Goal: Transaction & Acquisition: Purchase product/service

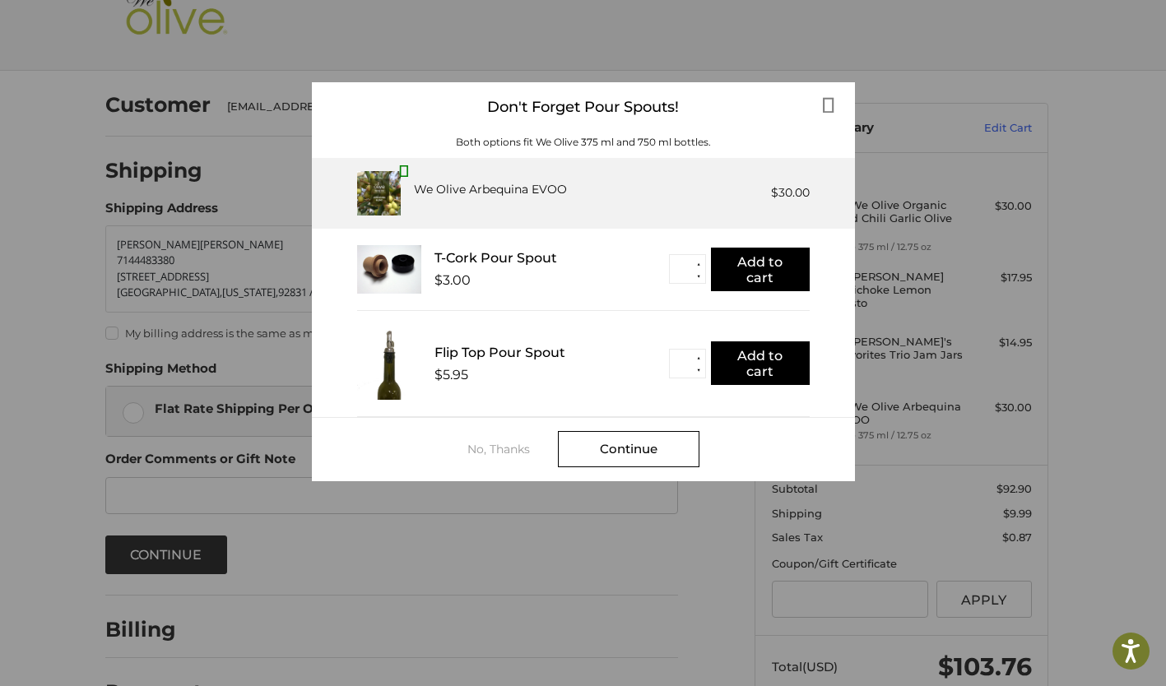
click at [699, 357] on button "▲" at bounding box center [699, 358] width 12 height 12
type input "*"
click at [745, 367] on button "Add to cart" at bounding box center [760, 363] width 99 height 44
click at [656, 446] on div "Continue" at bounding box center [629, 449] width 142 height 36
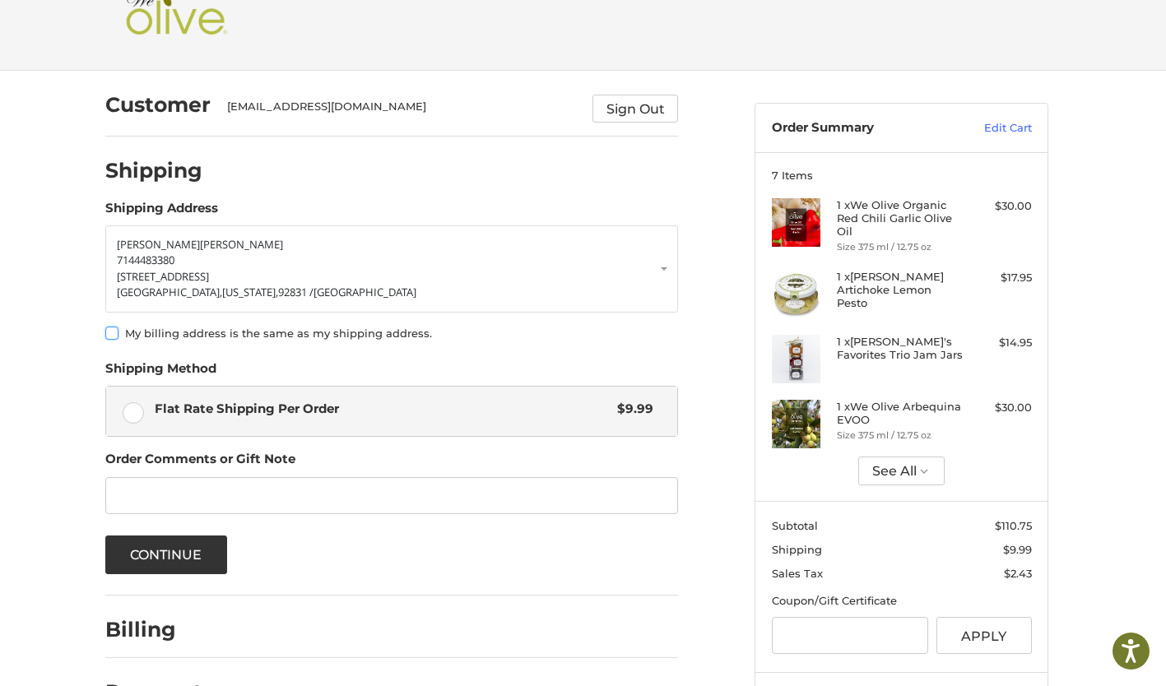
scroll to position [120, 0]
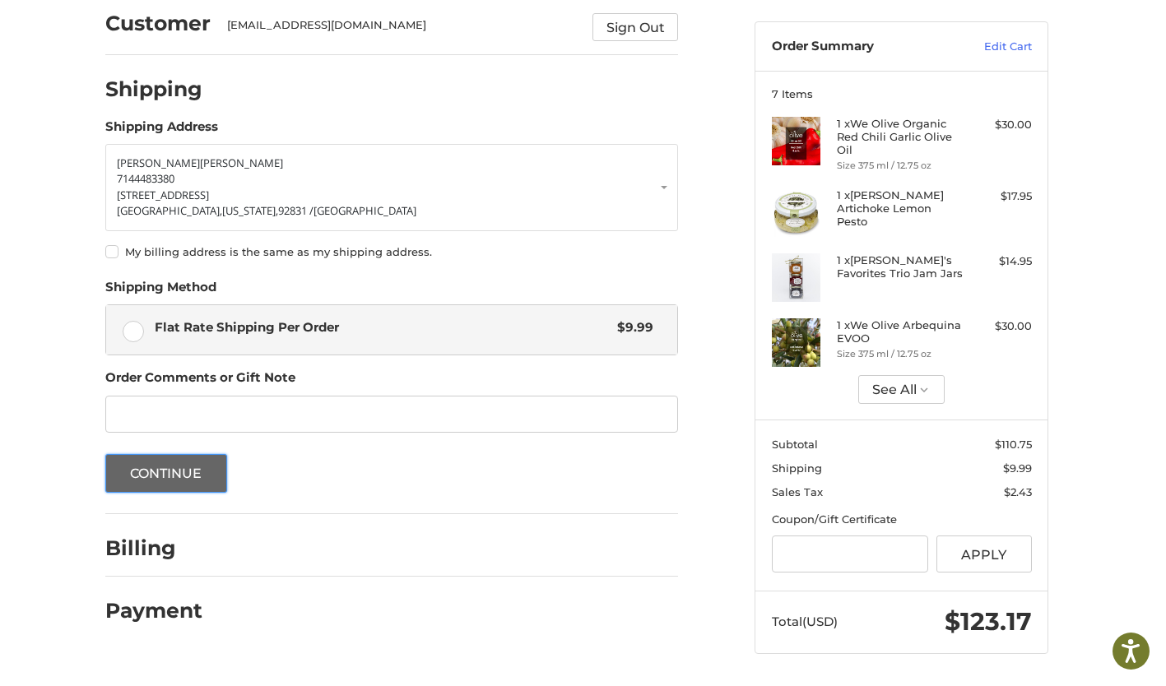
click at [165, 467] on button "Continue" at bounding box center [166, 473] width 122 height 39
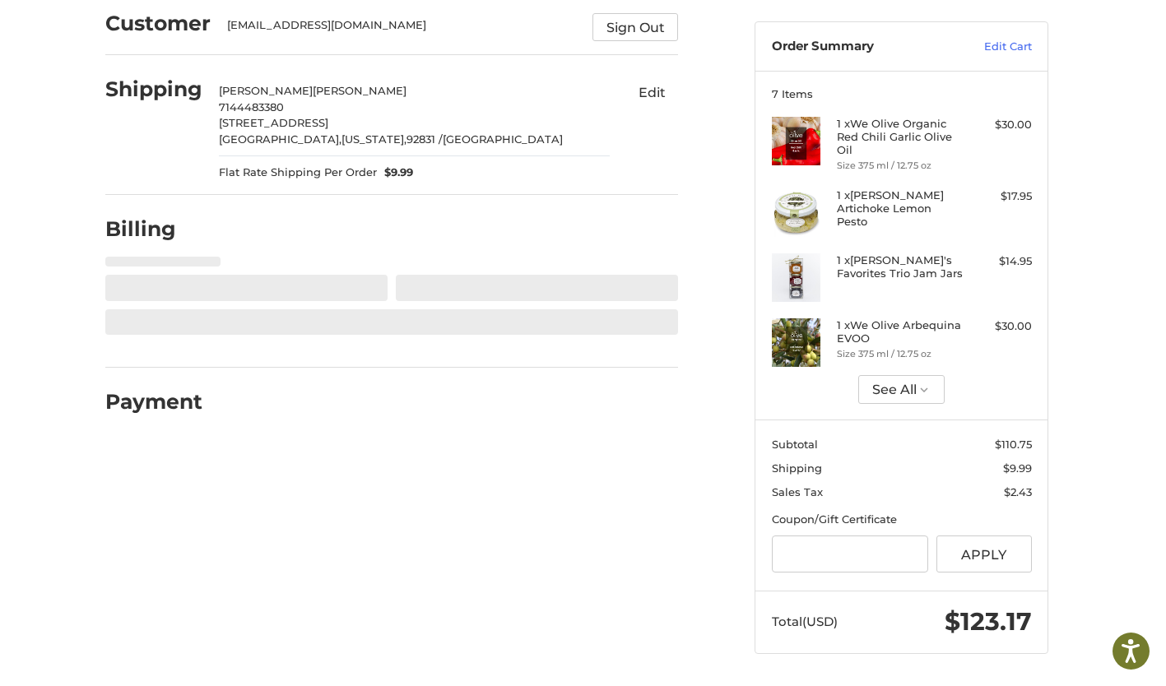
select select "**"
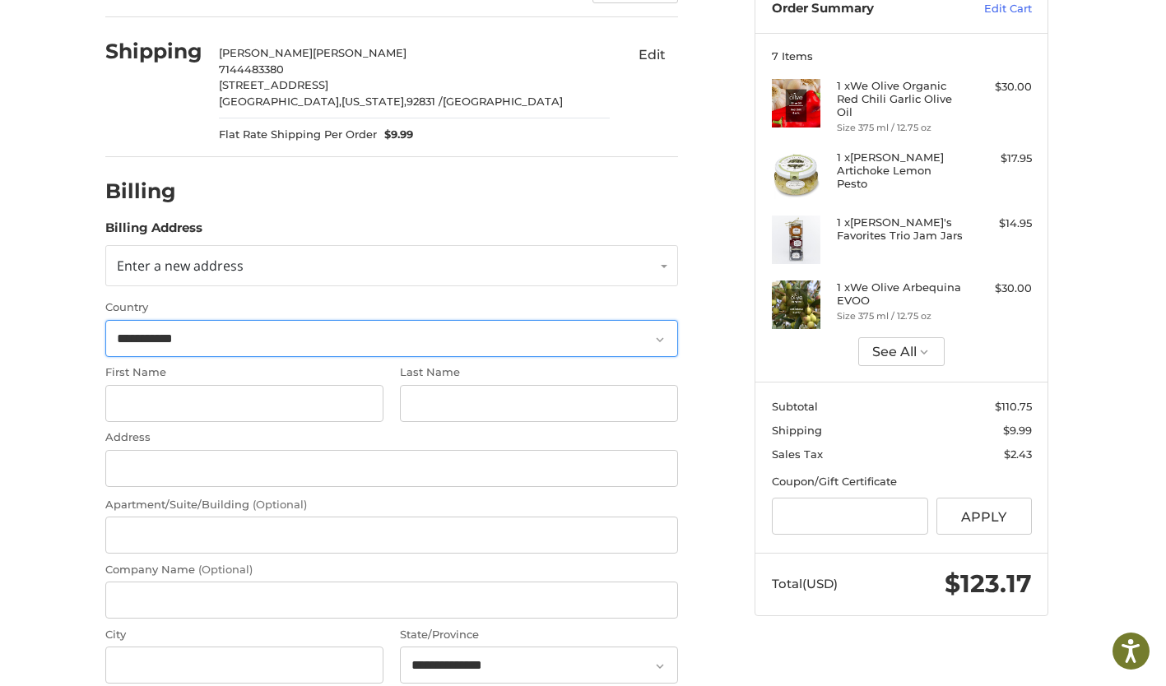
scroll to position [178, 0]
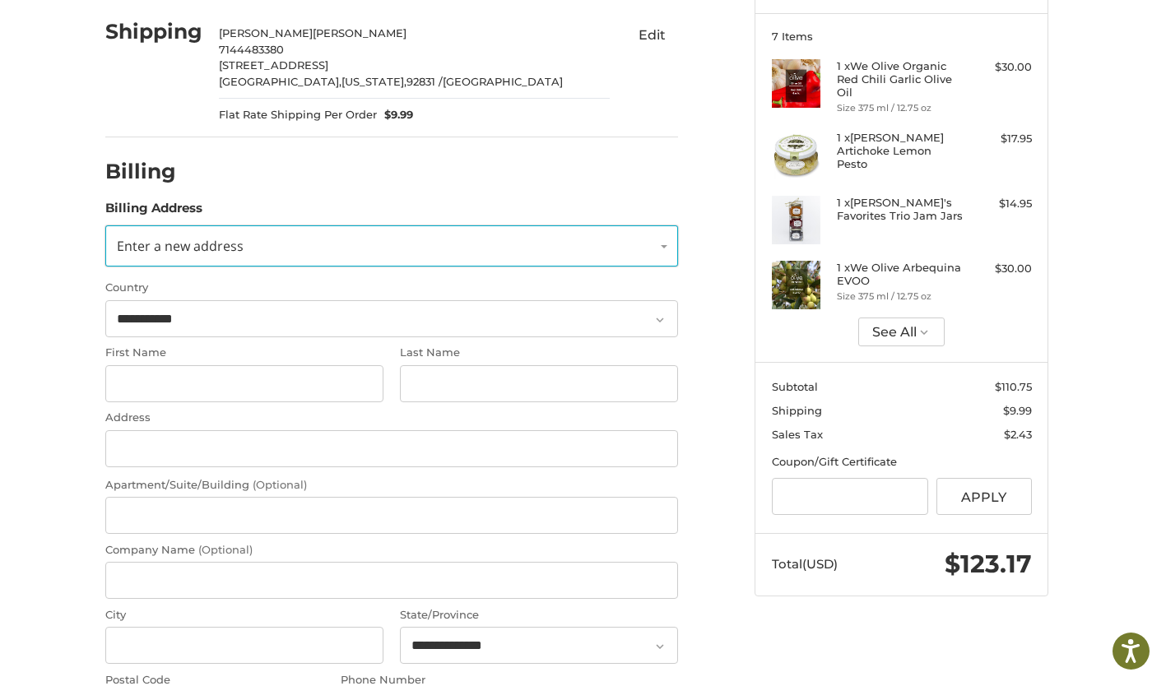
click at [158, 248] on span "Enter a new address" at bounding box center [180, 246] width 127 height 18
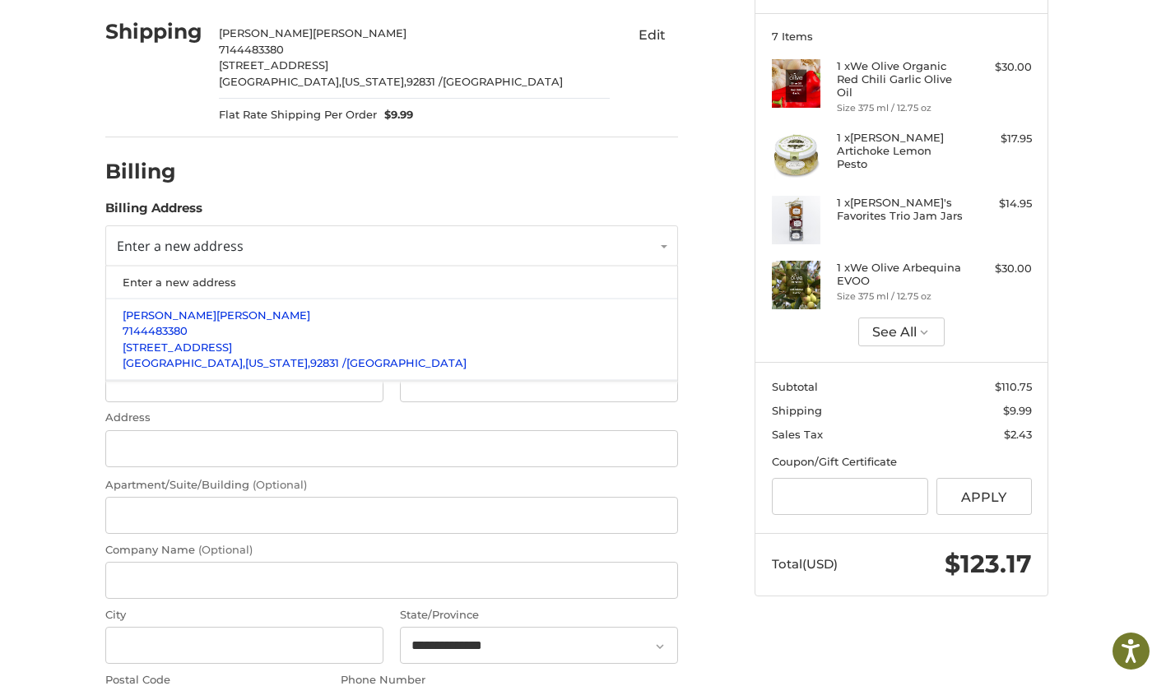
click at [216, 313] on span "[PERSON_NAME]" at bounding box center [263, 314] width 94 height 13
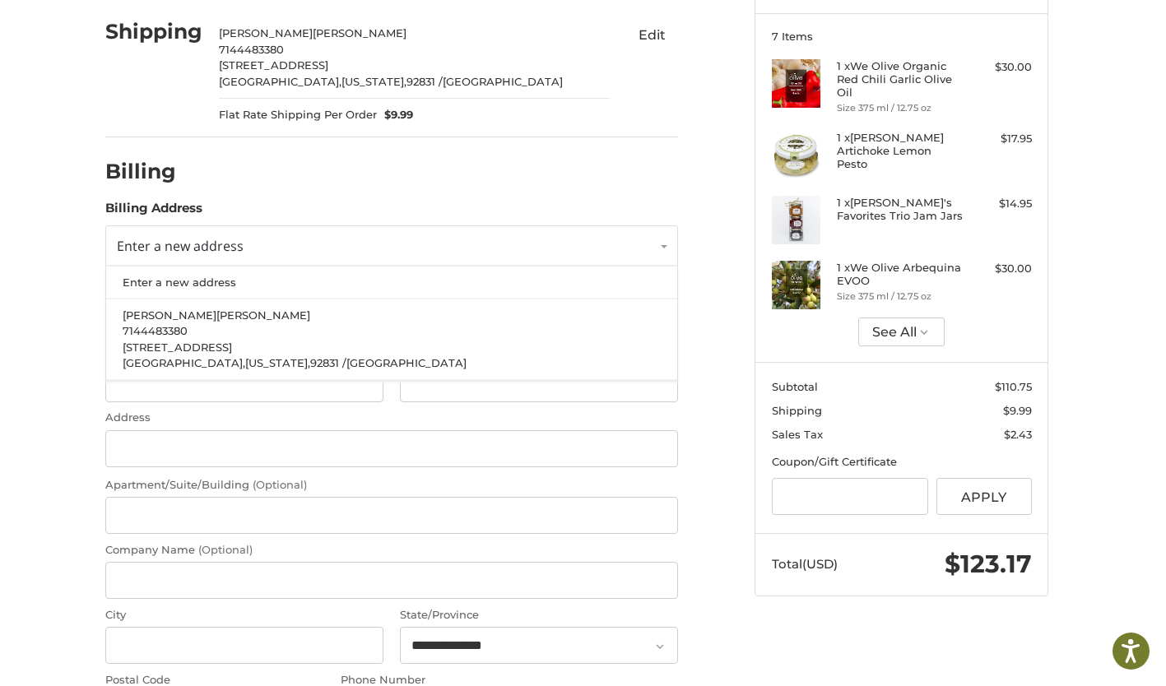
scroll to position [120, 0]
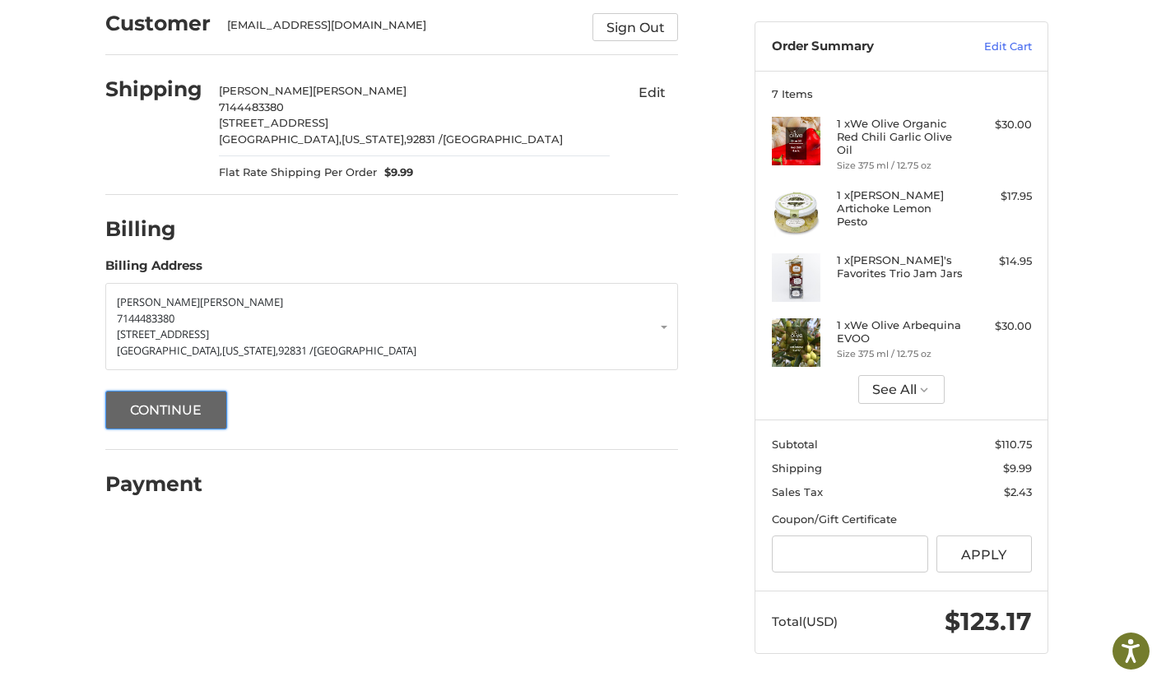
click at [170, 412] on button "Continue" at bounding box center [166, 410] width 122 height 39
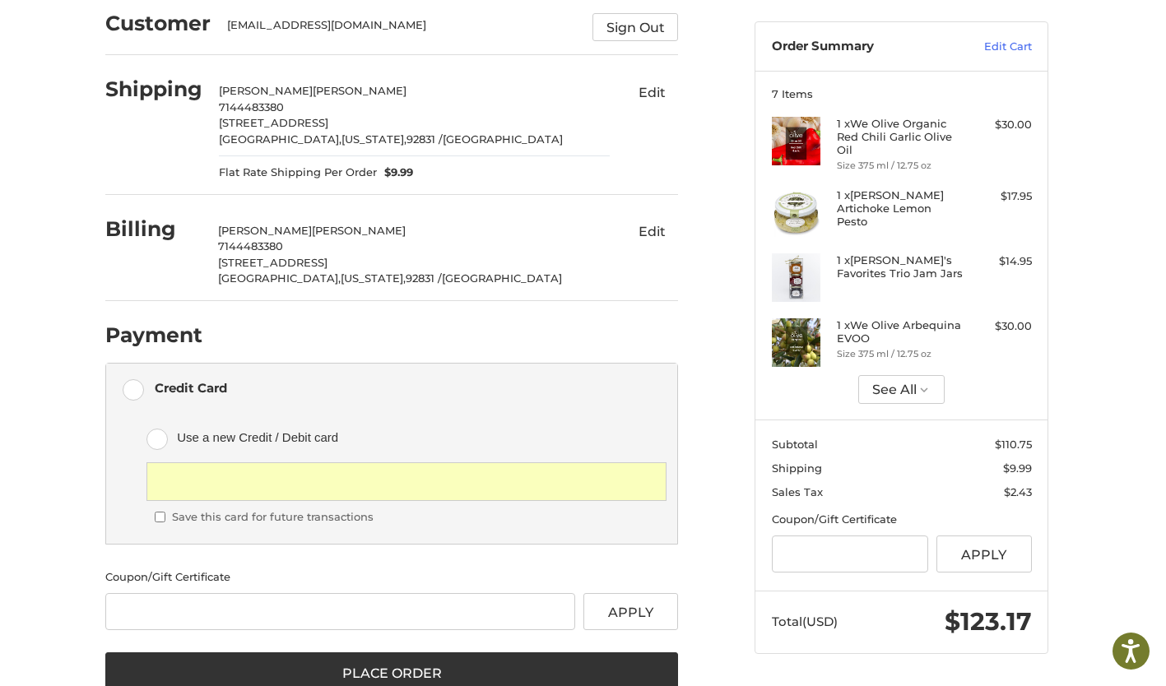
scroll to position [165, 0]
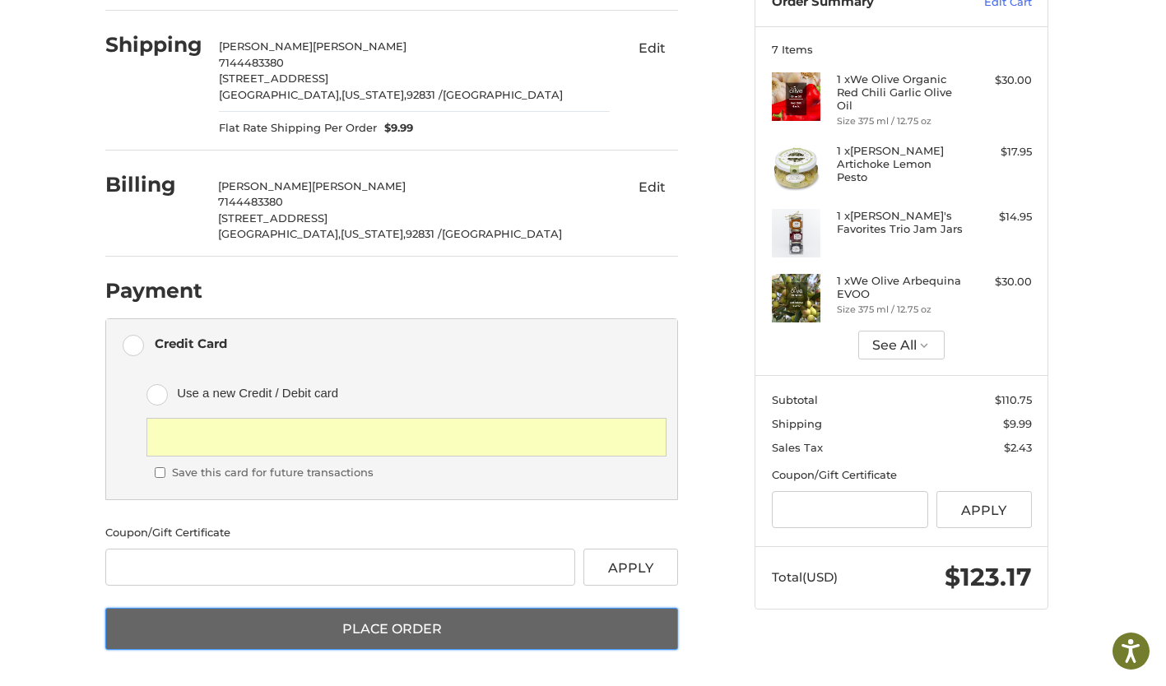
click at [286, 630] on button "Place Order" at bounding box center [391, 629] width 573 height 43
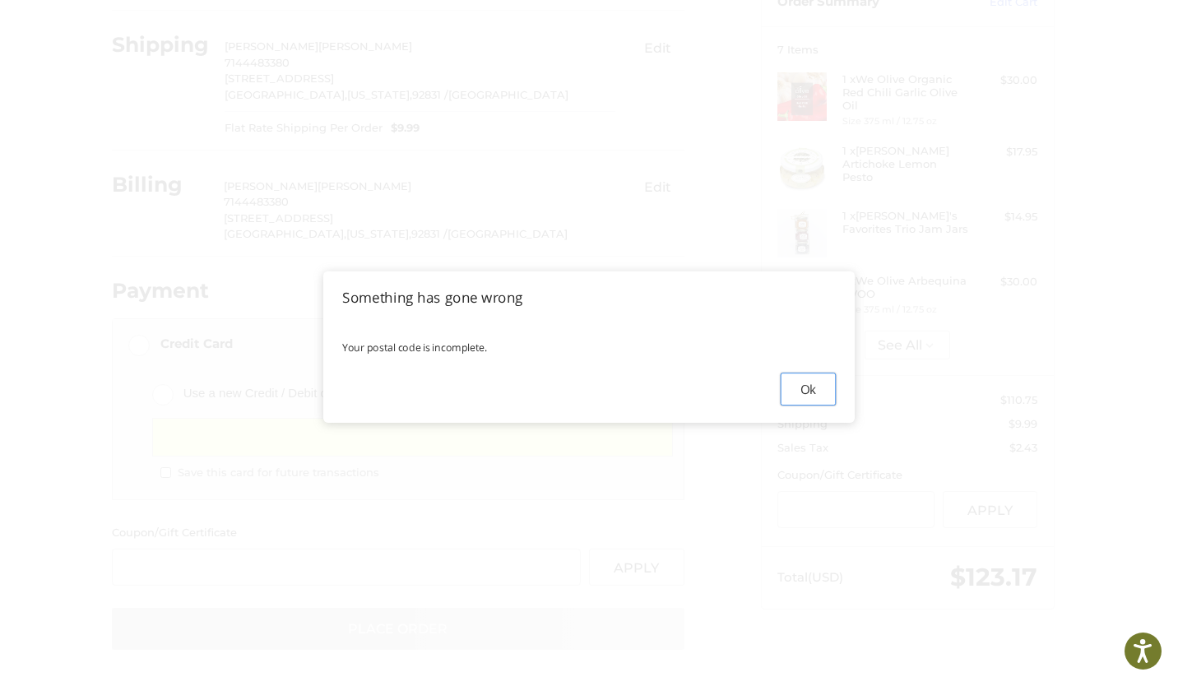
click at [802, 390] on button "Ok" at bounding box center [808, 389] width 55 height 33
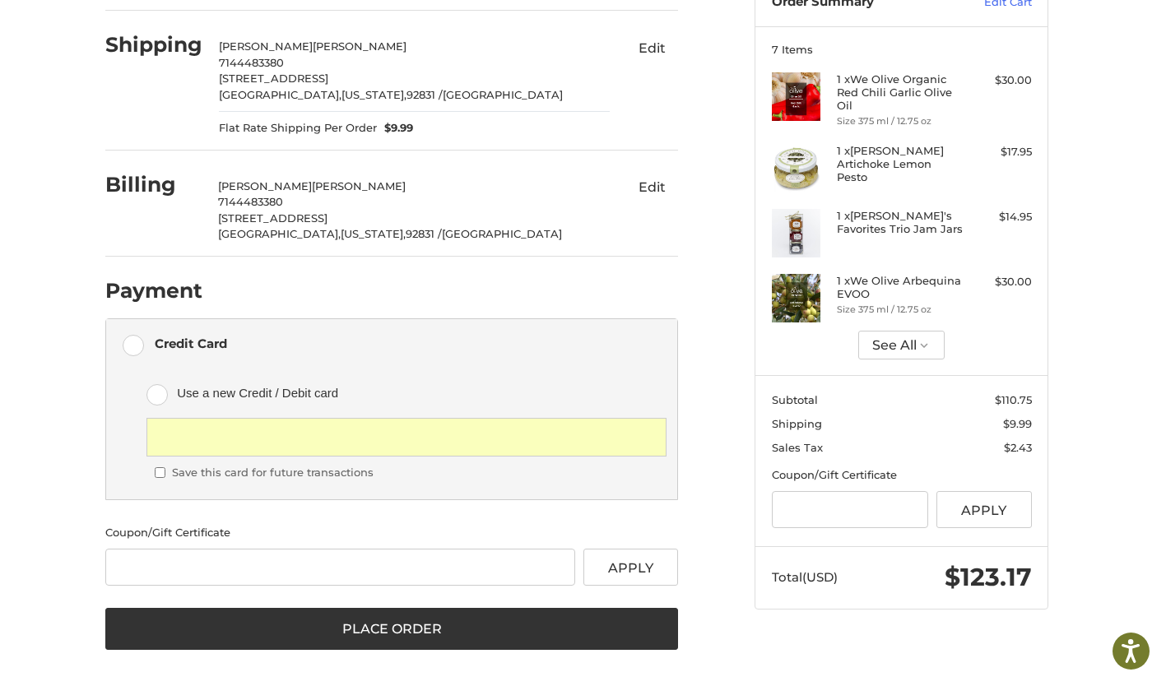
click at [341, 239] on span "[US_STATE]," at bounding box center [373, 233] width 65 height 13
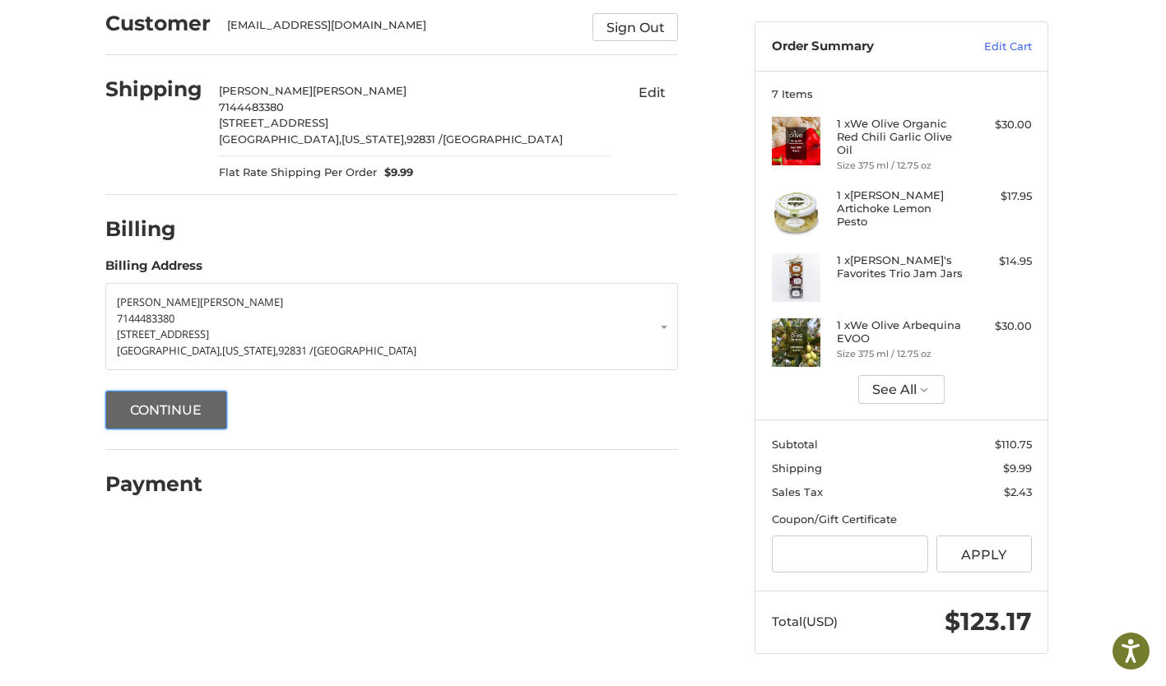
click at [169, 405] on button "Continue" at bounding box center [166, 410] width 122 height 39
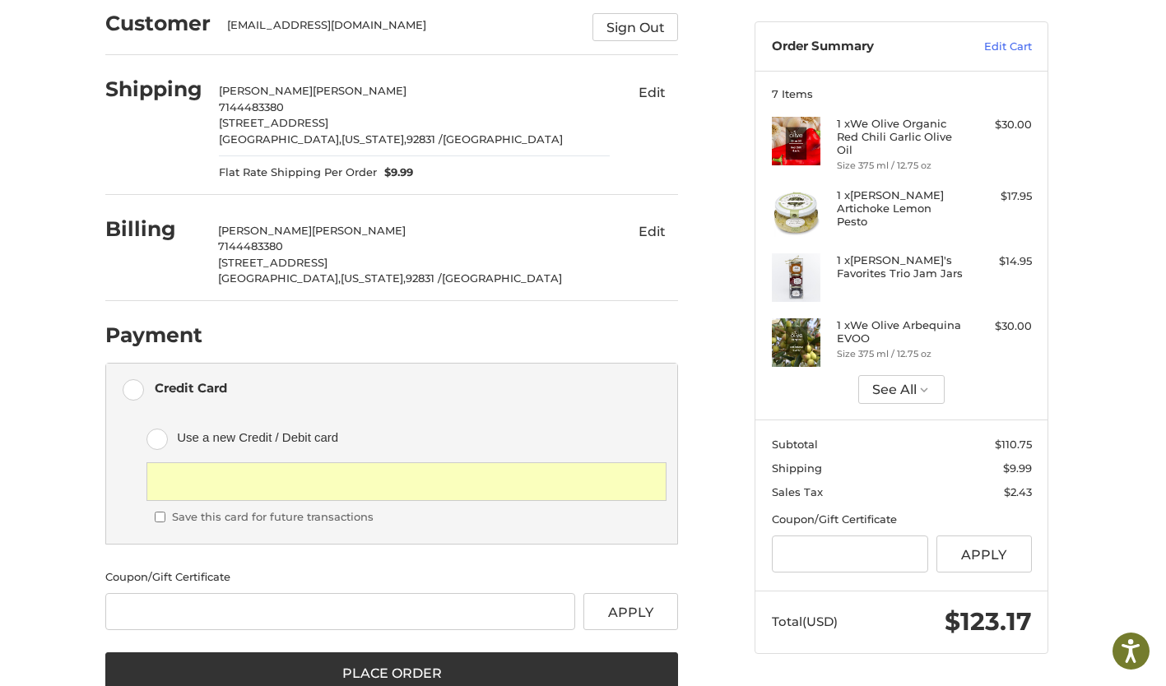
scroll to position [165, 0]
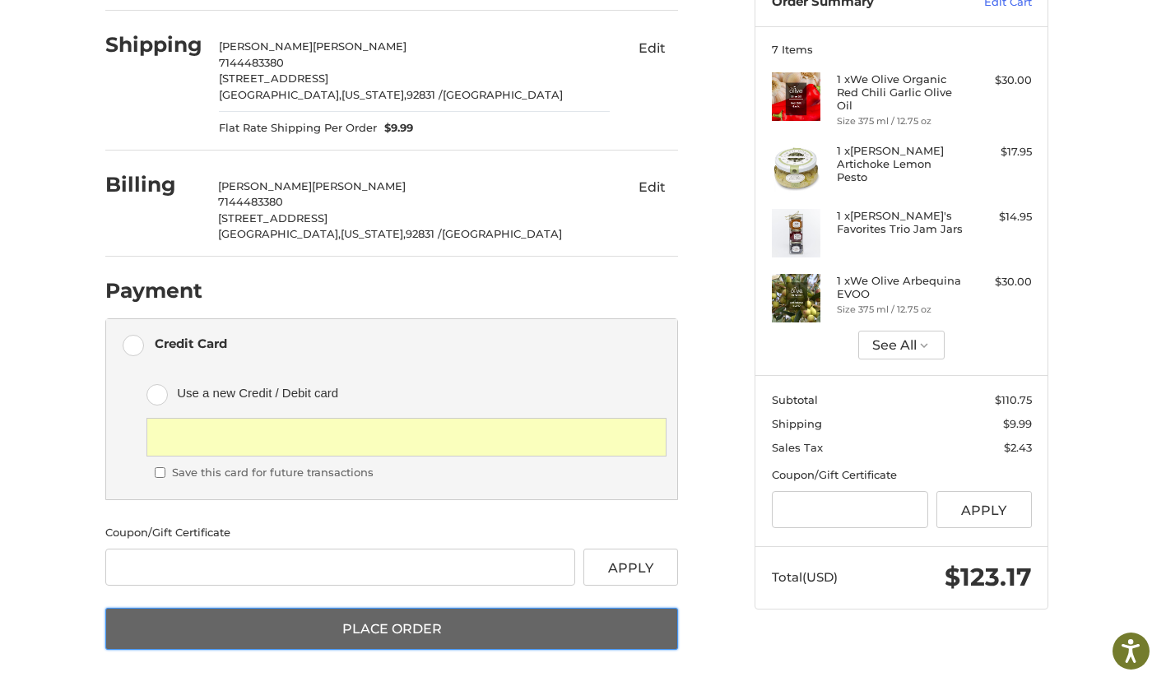
click at [498, 635] on button "Place Order" at bounding box center [391, 629] width 573 height 43
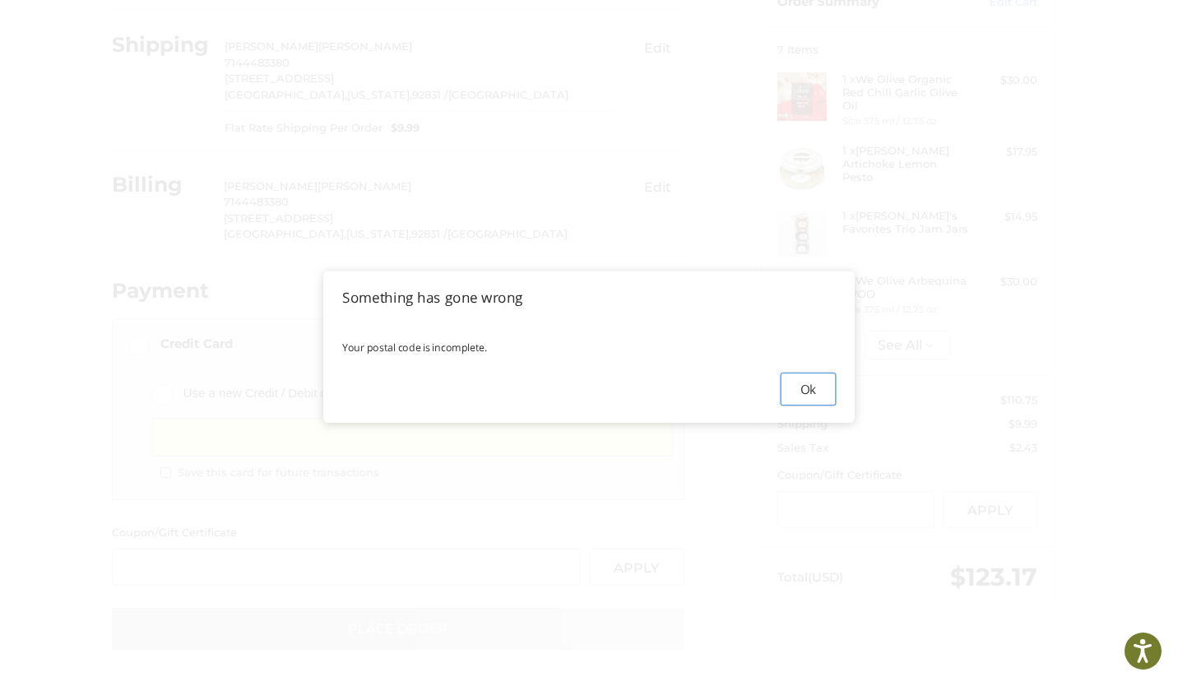
click at [810, 389] on button "Ok" at bounding box center [808, 389] width 55 height 33
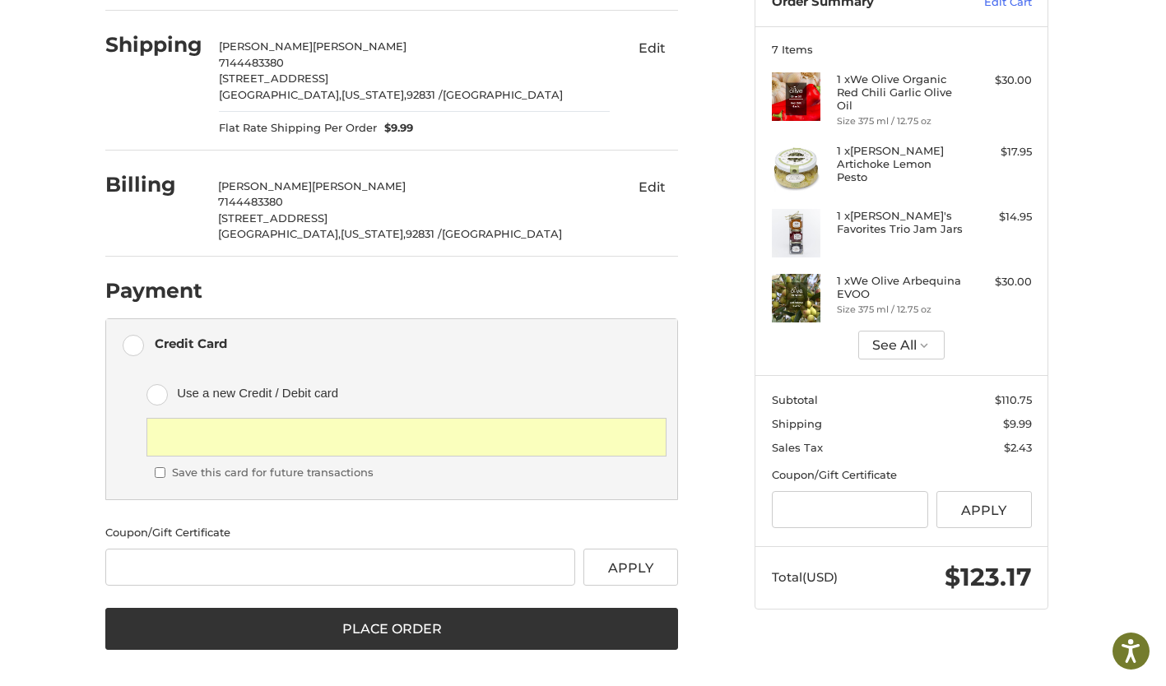
click at [341, 91] on span "[US_STATE]," at bounding box center [373, 94] width 65 height 13
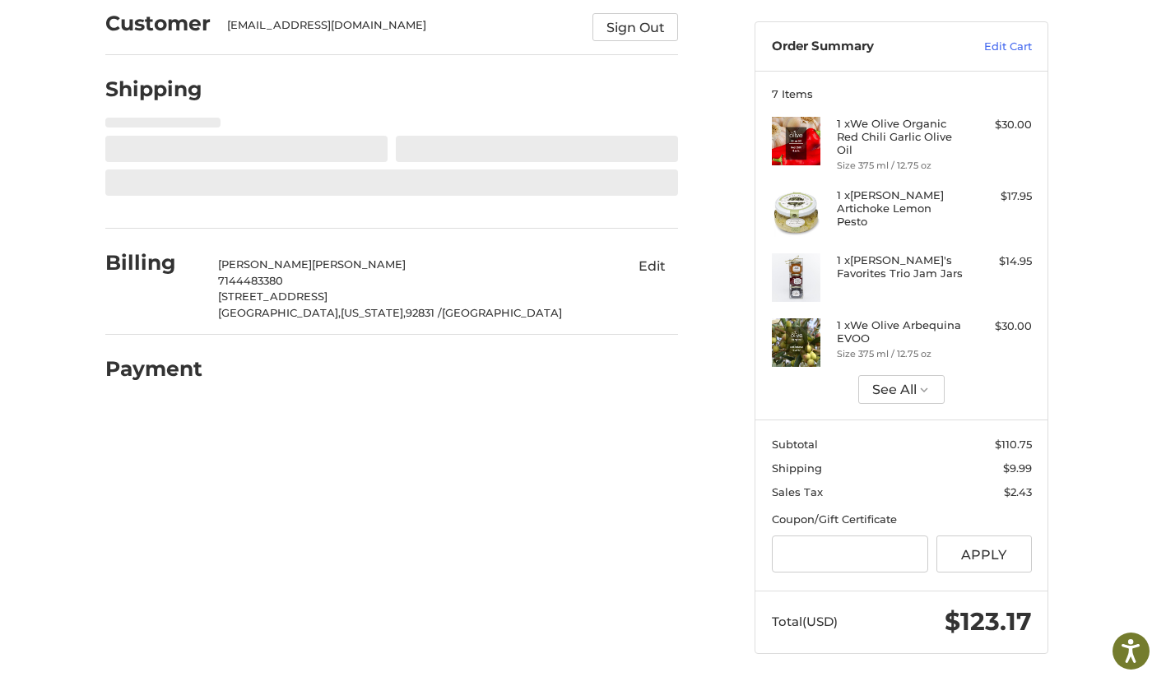
scroll to position [120, 0]
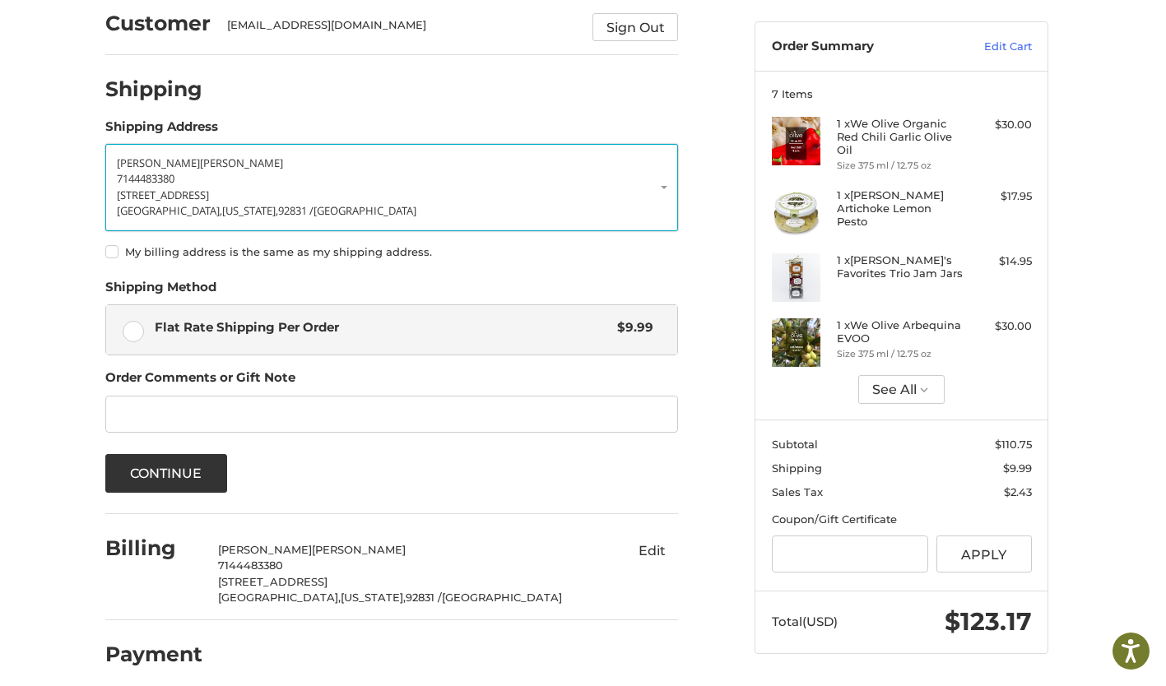
click at [278, 215] on span "92831 /" at bounding box center [295, 210] width 35 height 15
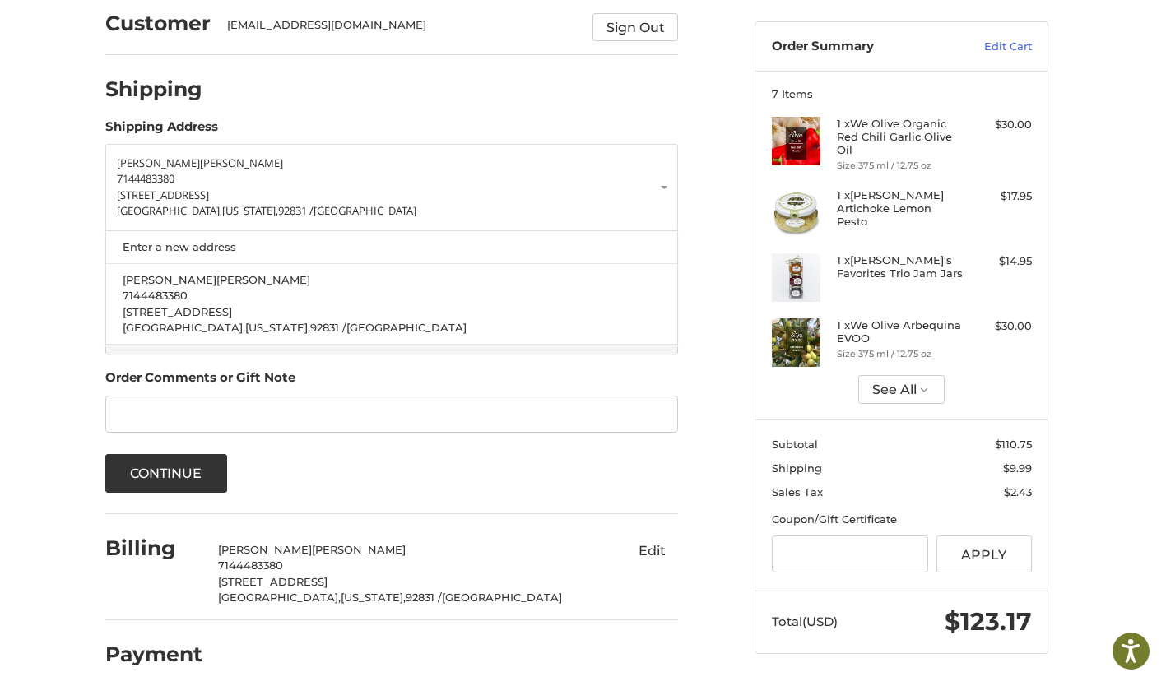
click at [263, 116] on div "Shipping" at bounding box center [391, 90] width 573 height 56
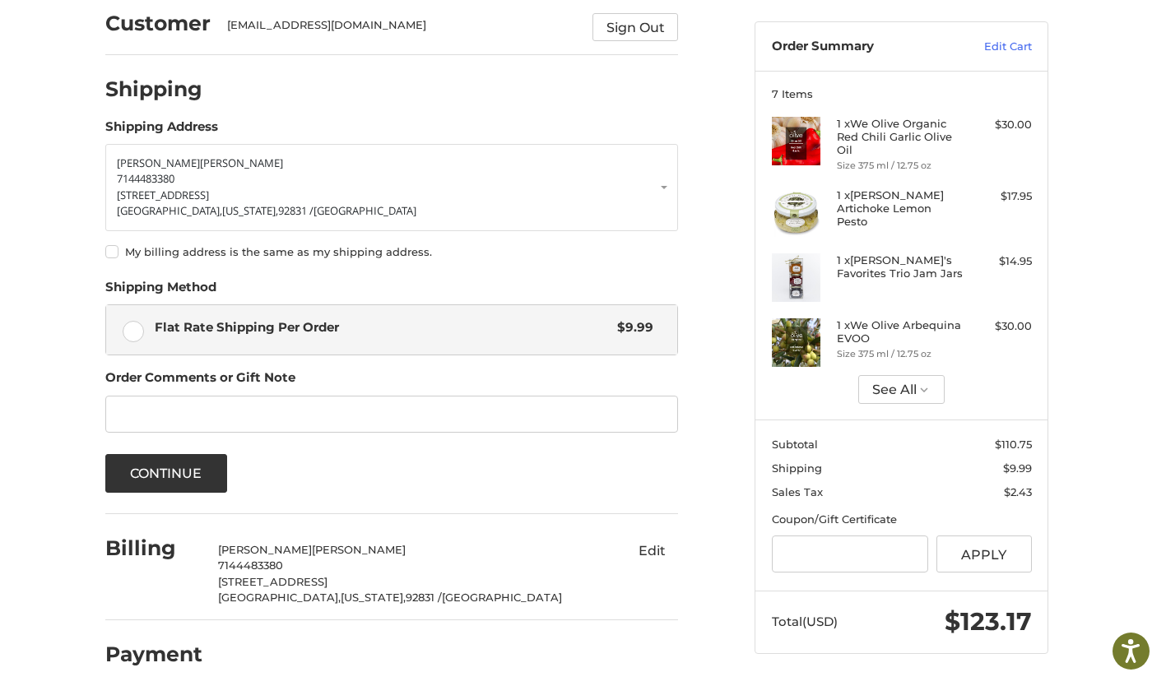
click at [542, 95] on div at bounding box center [449, 93] width 460 height 21
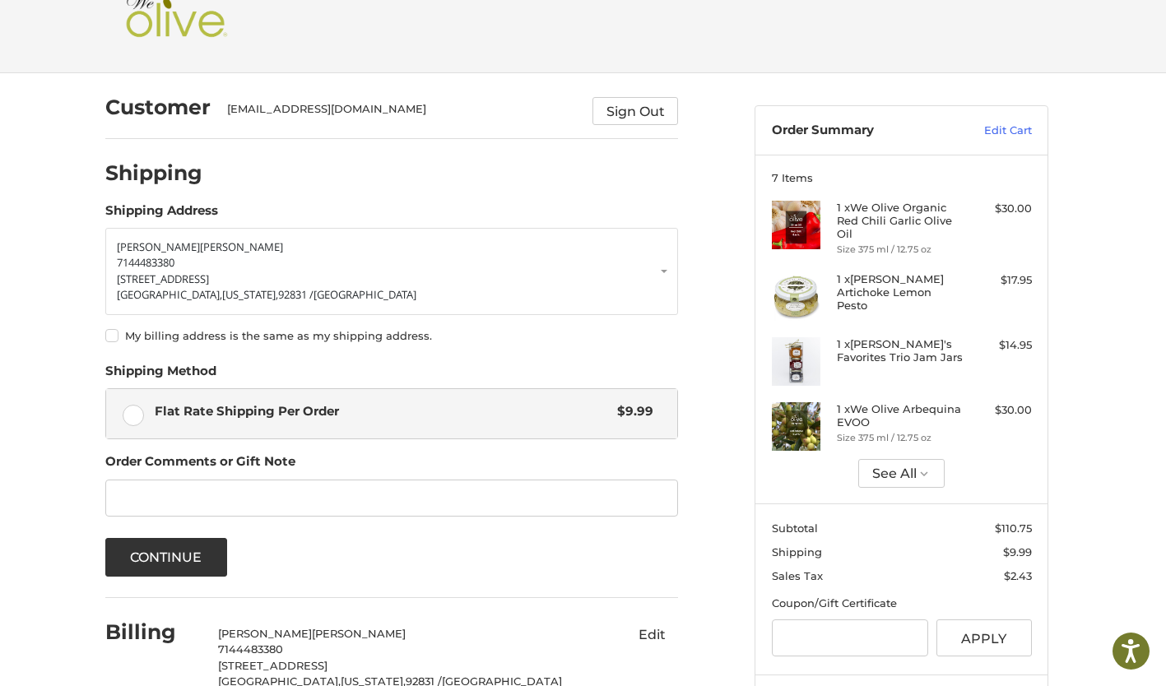
scroll to position [0, 0]
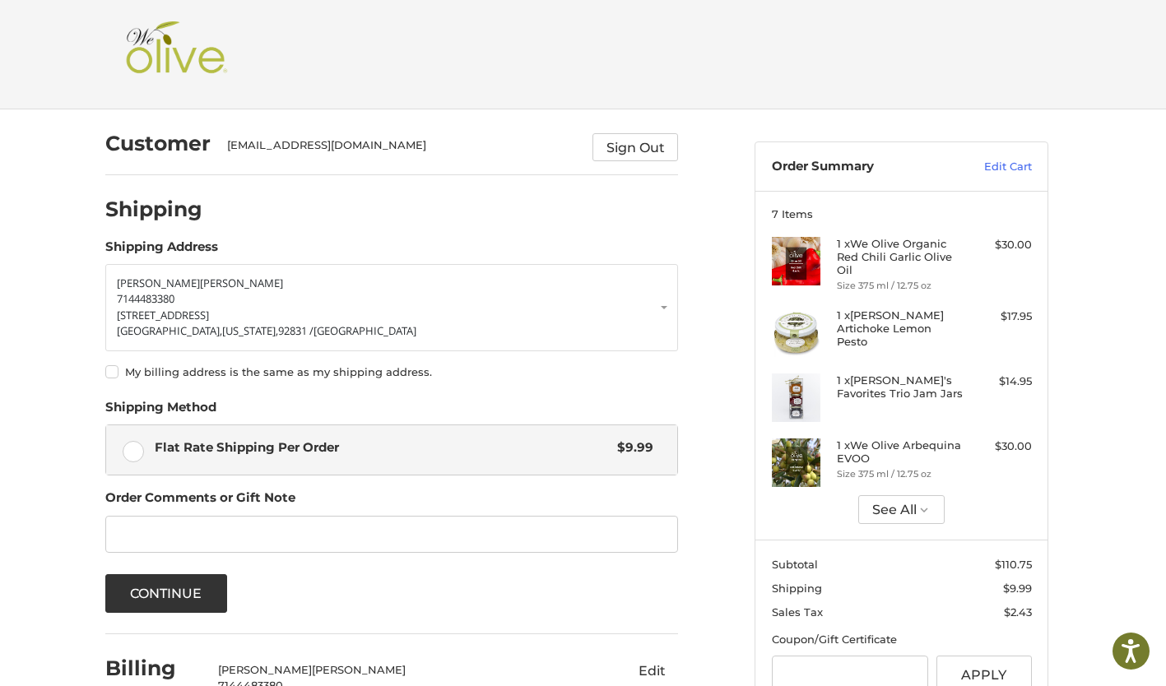
click at [821, 77] on h2 at bounding box center [583, 54] width 923 height 66
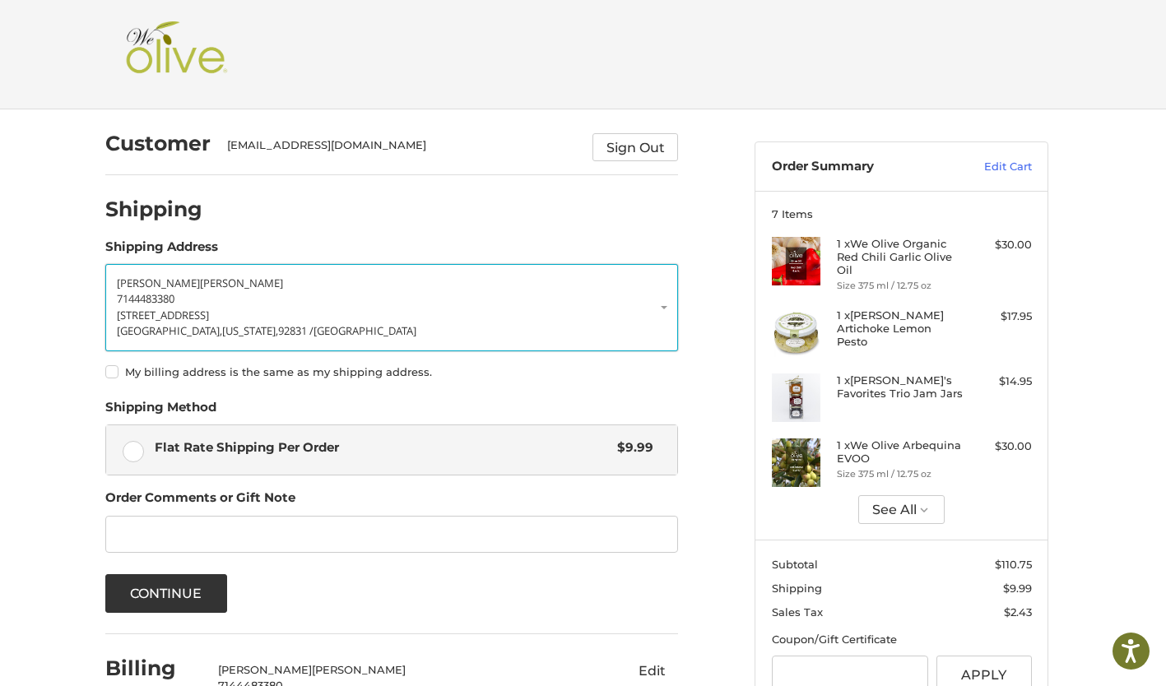
click at [662, 308] on link "David Mack 7144483380 2661 Amherst Avenue Fullerton, California, 92831 / United…" at bounding box center [391, 307] width 573 height 87
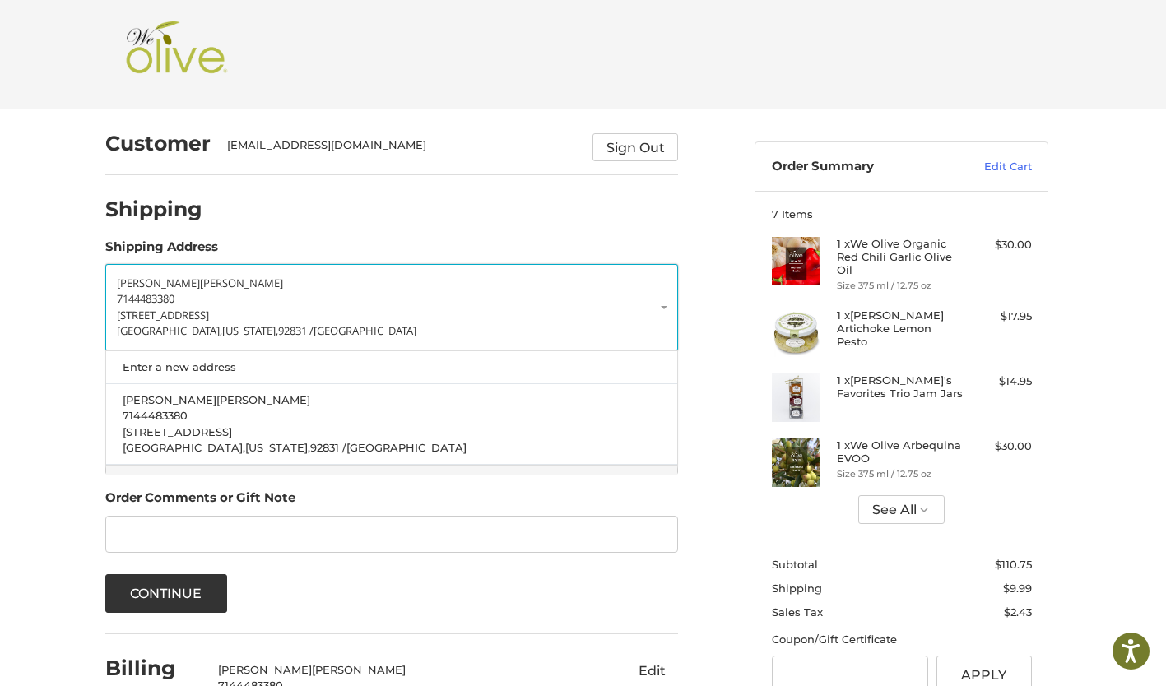
click at [390, 317] on p "[STREET_ADDRESS]" at bounding box center [392, 316] width 550 height 16
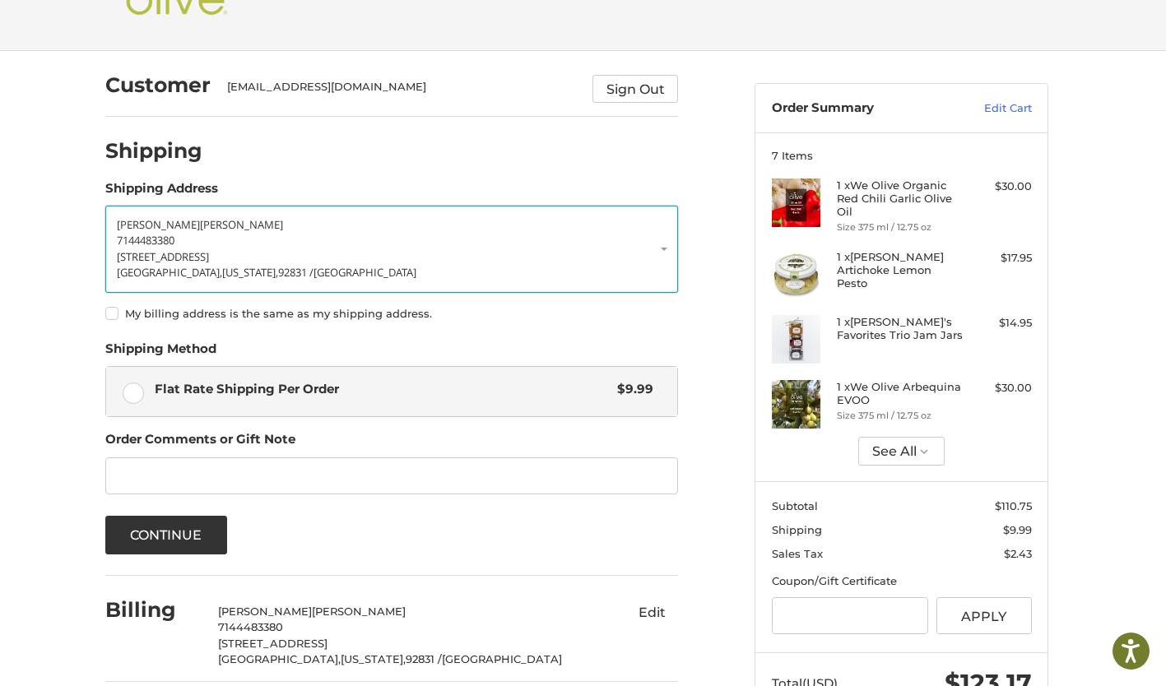
scroll to position [69, 0]
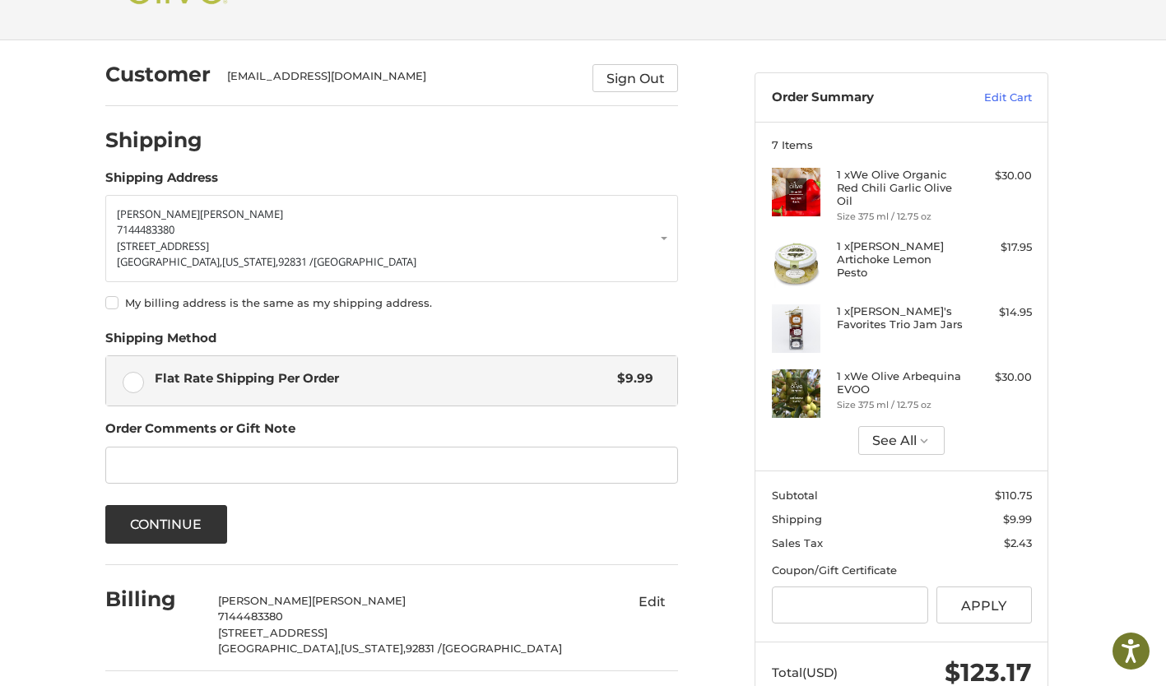
click at [114, 300] on label "My billing address is the same as my shipping address." at bounding box center [391, 302] width 573 height 13
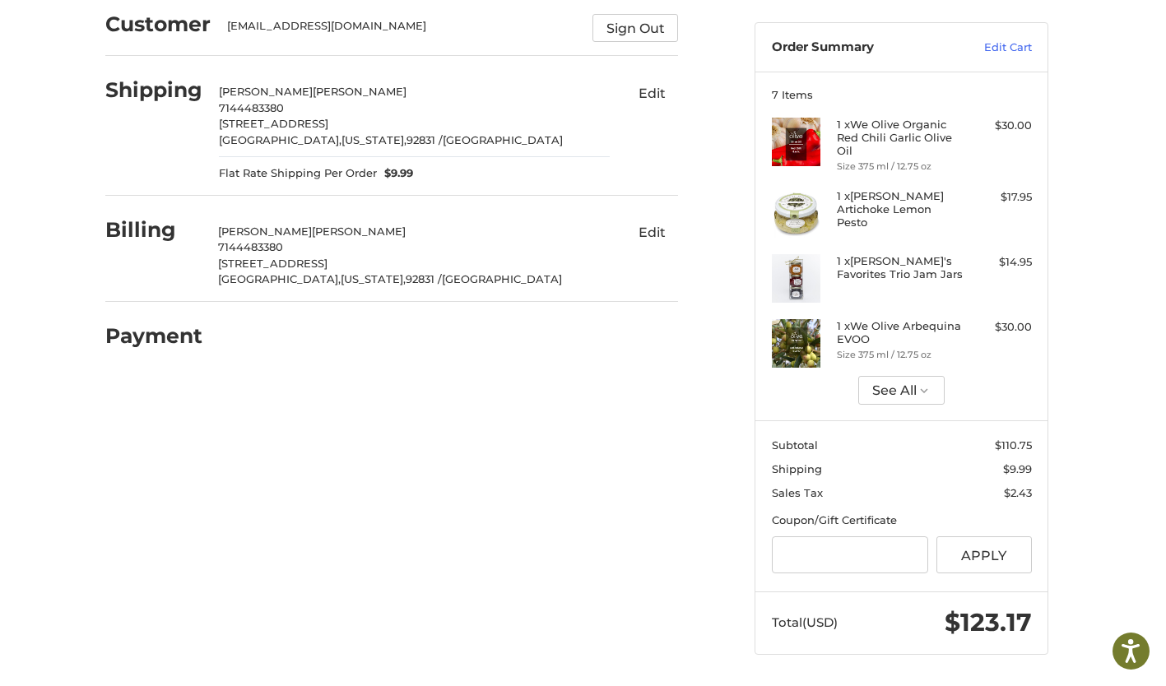
scroll to position [120, 0]
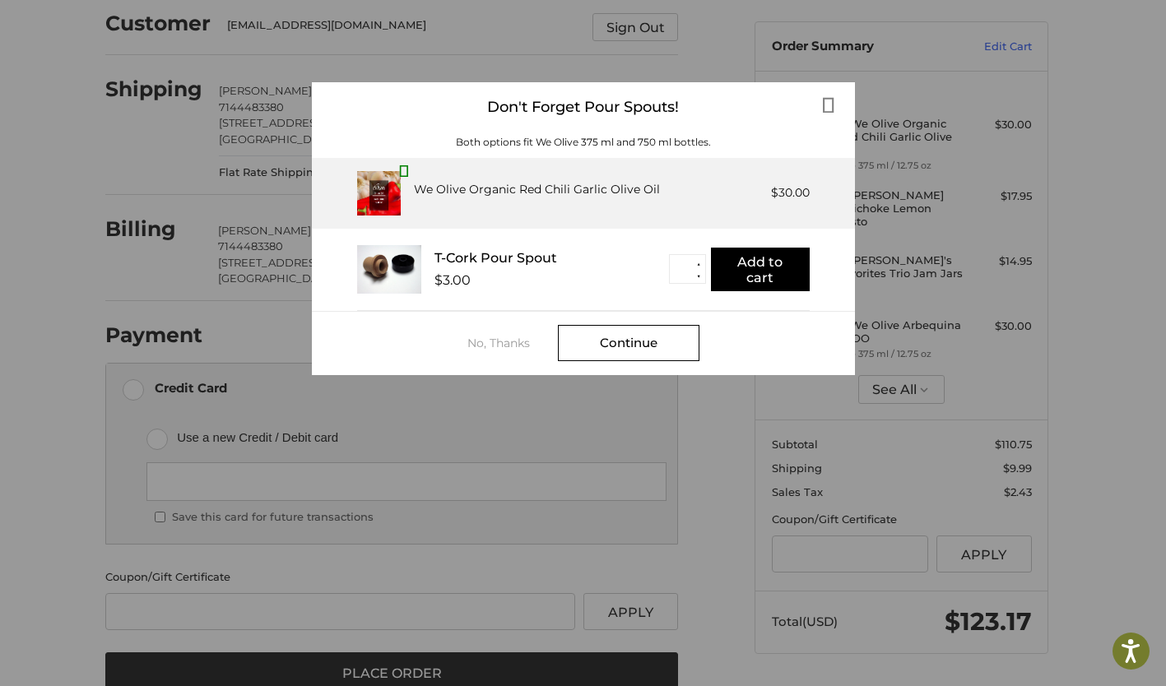
click at [501, 341] on div "No, Thanks" at bounding box center [512, 343] width 91 height 13
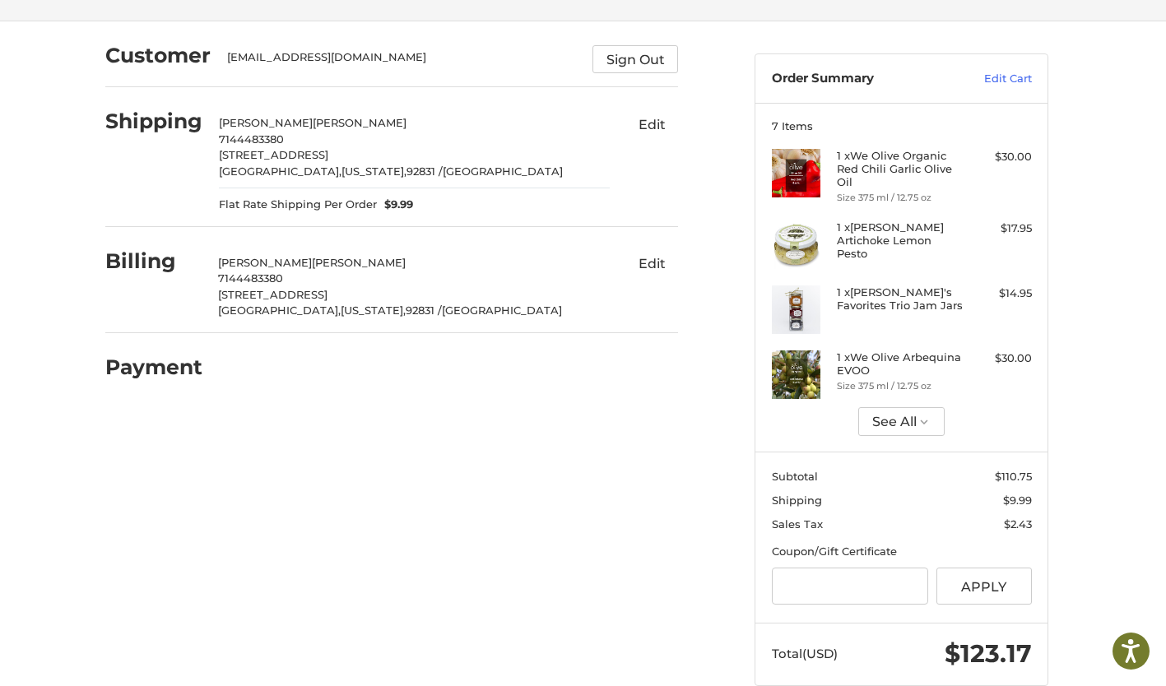
scroll to position [120, 0]
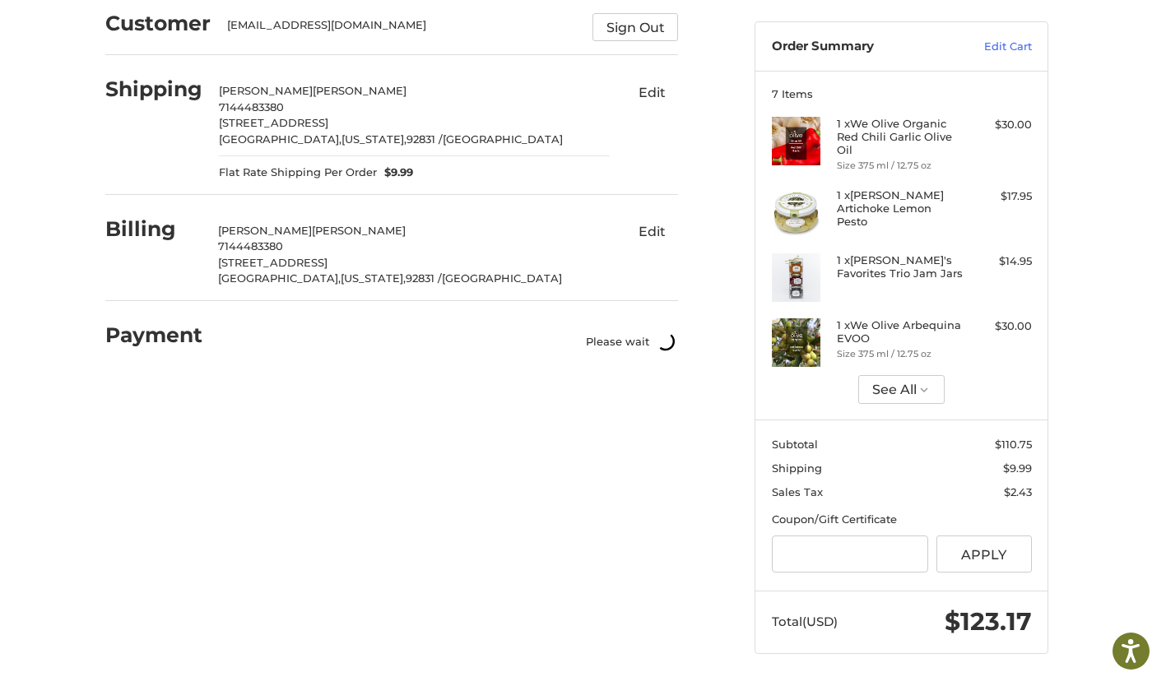
click at [647, 91] on button "Edit" at bounding box center [651, 92] width 53 height 26
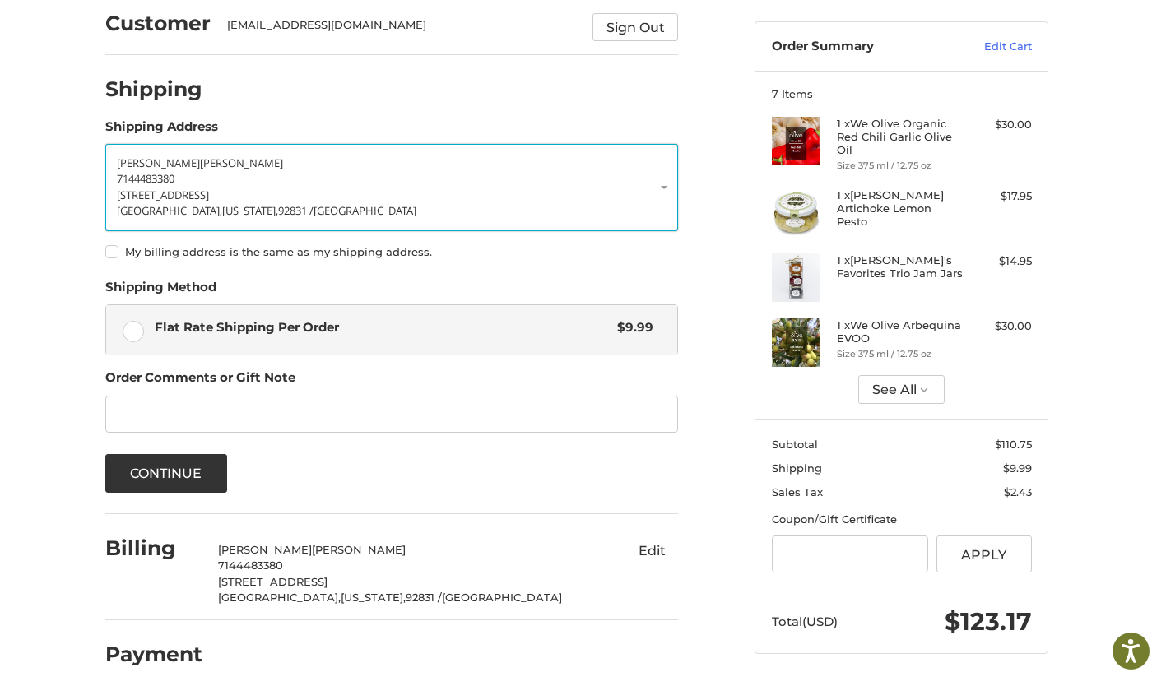
click at [181, 179] on p "7144483380" at bounding box center [392, 179] width 550 height 16
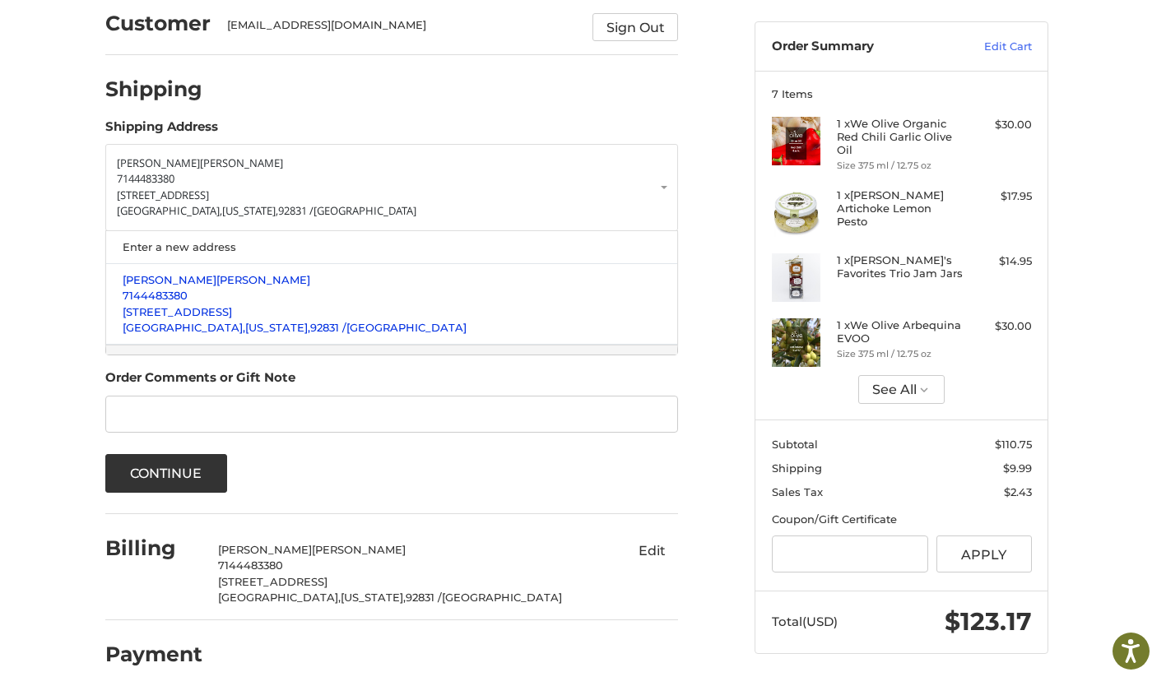
click at [188, 295] on p "7144483380" at bounding box center [392, 296] width 539 height 16
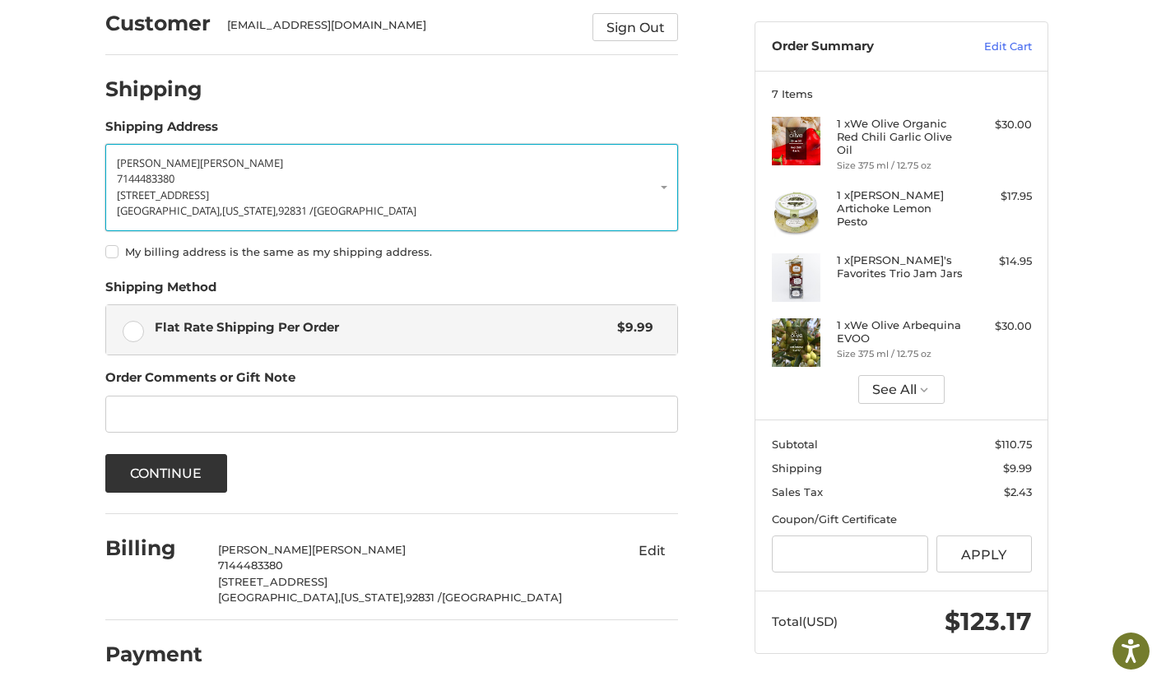
click at [650, 189] on p "[STREET_ADDRESS]" at bounding box center [392, 196] width 550 height 16
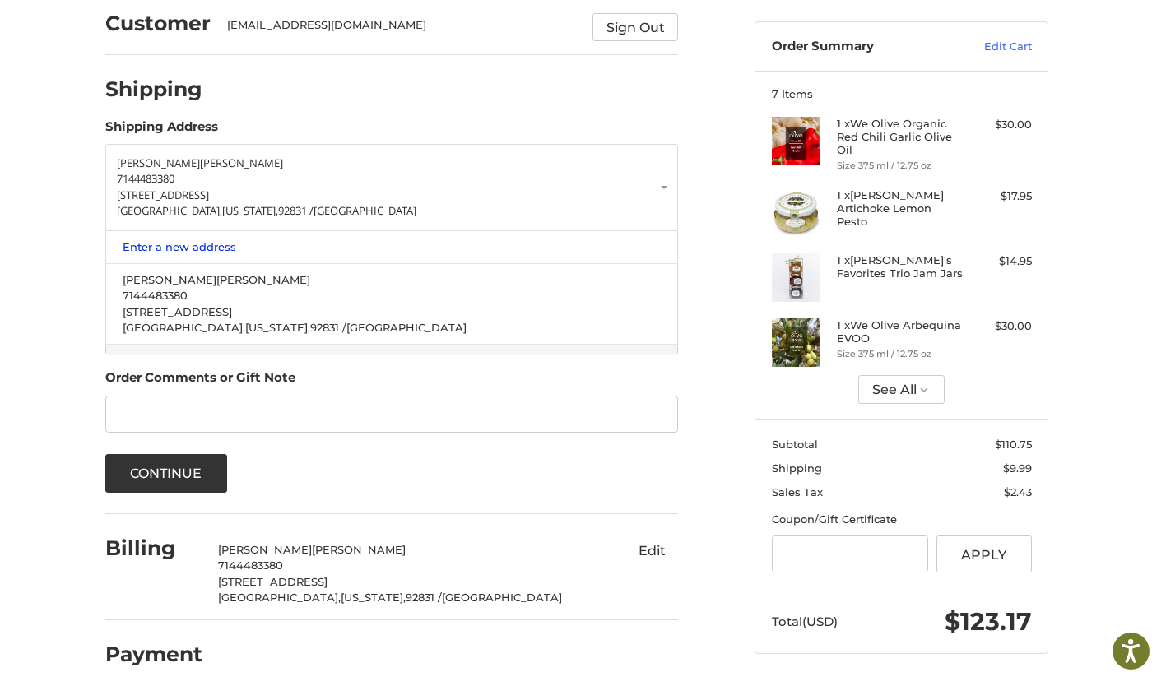
click at [193, 243] on link "Enter a new address" at bounding box center [391, 247] width 555 height 32
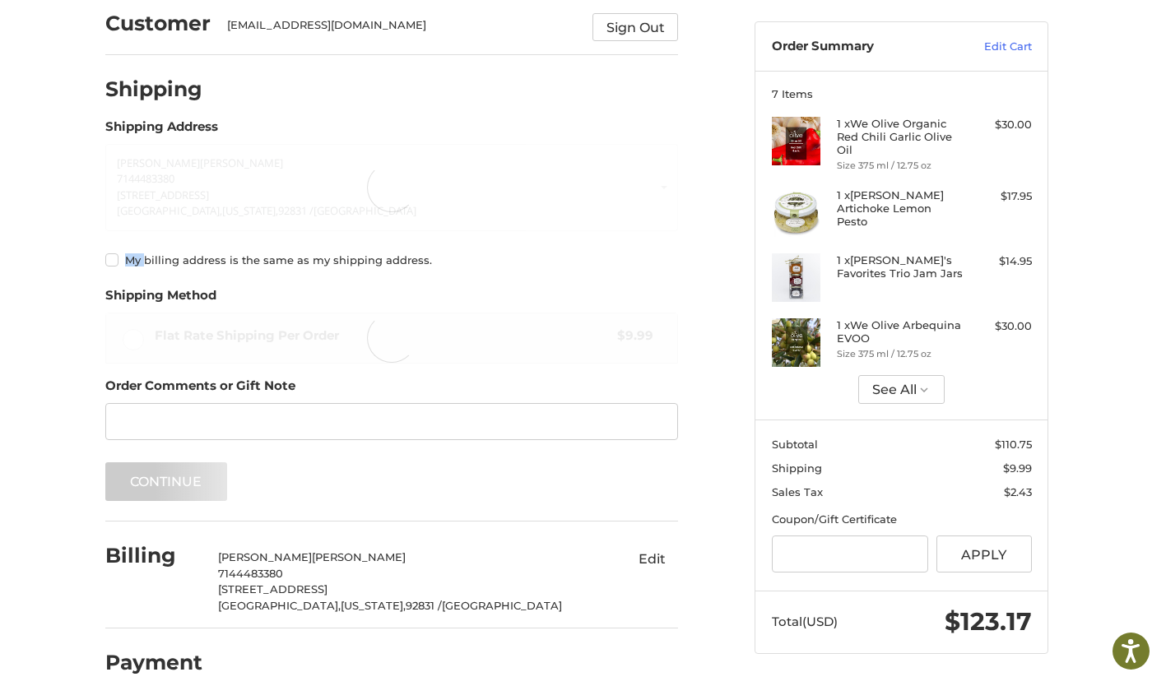
click at [193, 243] on div "David Mack 7144483380 2661 Amherst Avenue Fullerton, California, 92831 / United…" at bounding box center [391, 208] width 573 height 129
select select "**"
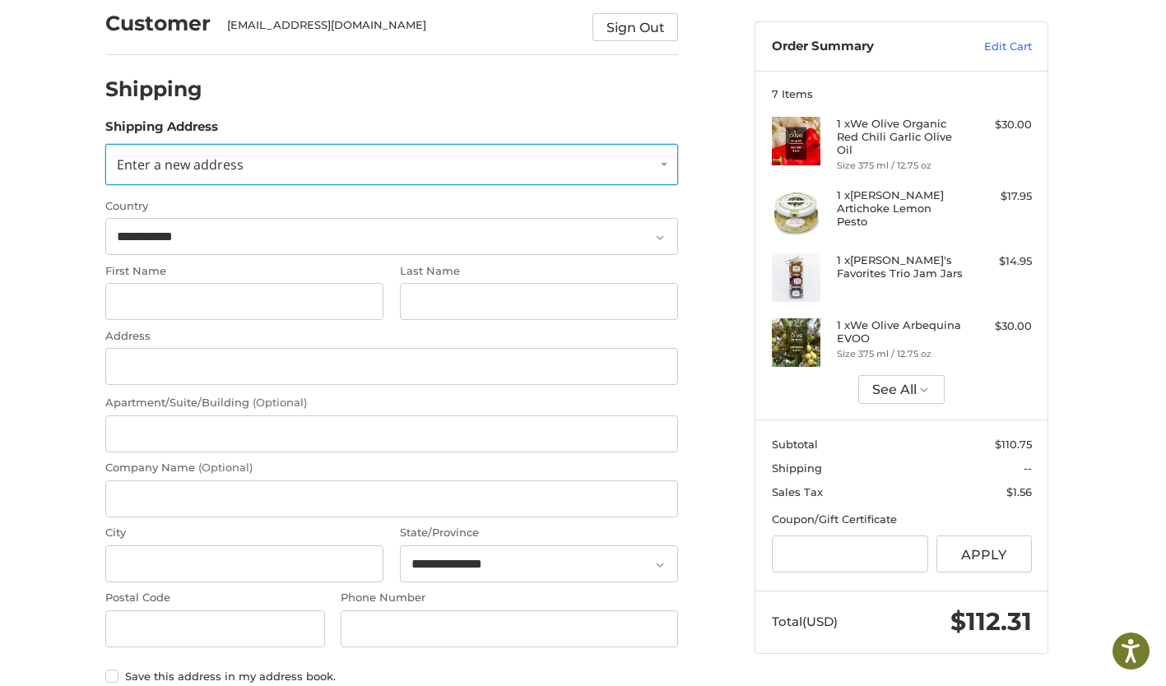
drag, startPoint x: 193, startPoint y: 243, endPoint x: 142, endPoint y: 157, distance: 99.6
click at [142, 157] on span "Enter a new address" at bounding box center [180, 165] width 127 height 18
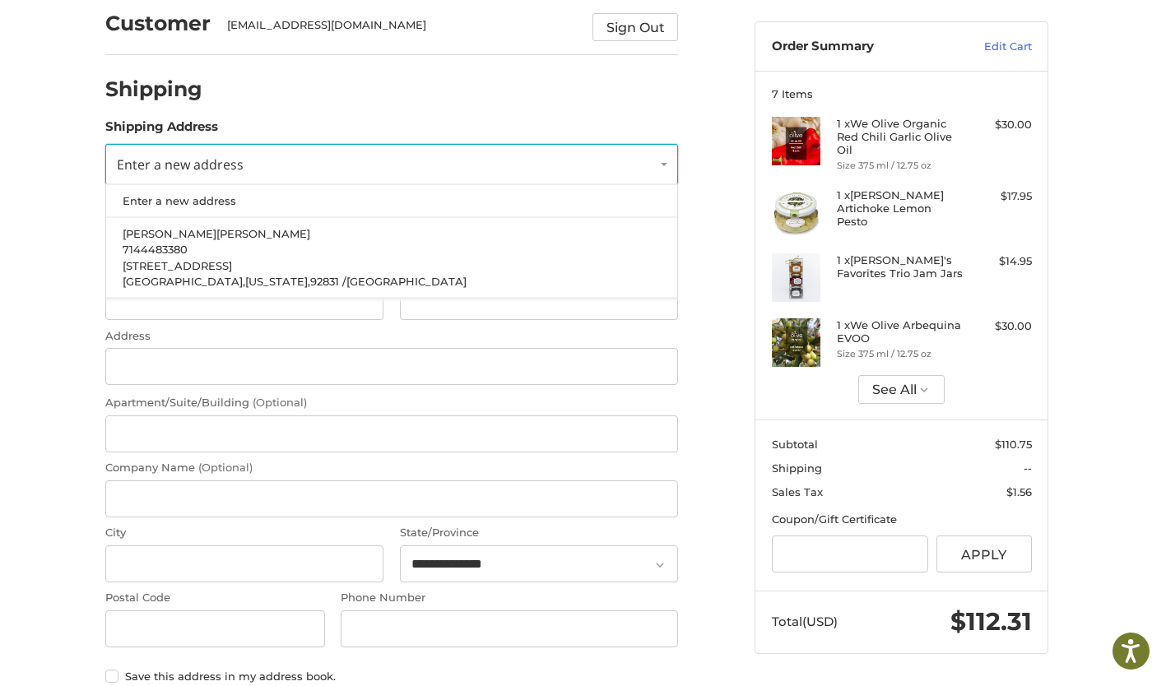
click at [144, 170] on span "Enter a new address" at bounding box center [180, 165] width 127 height 18
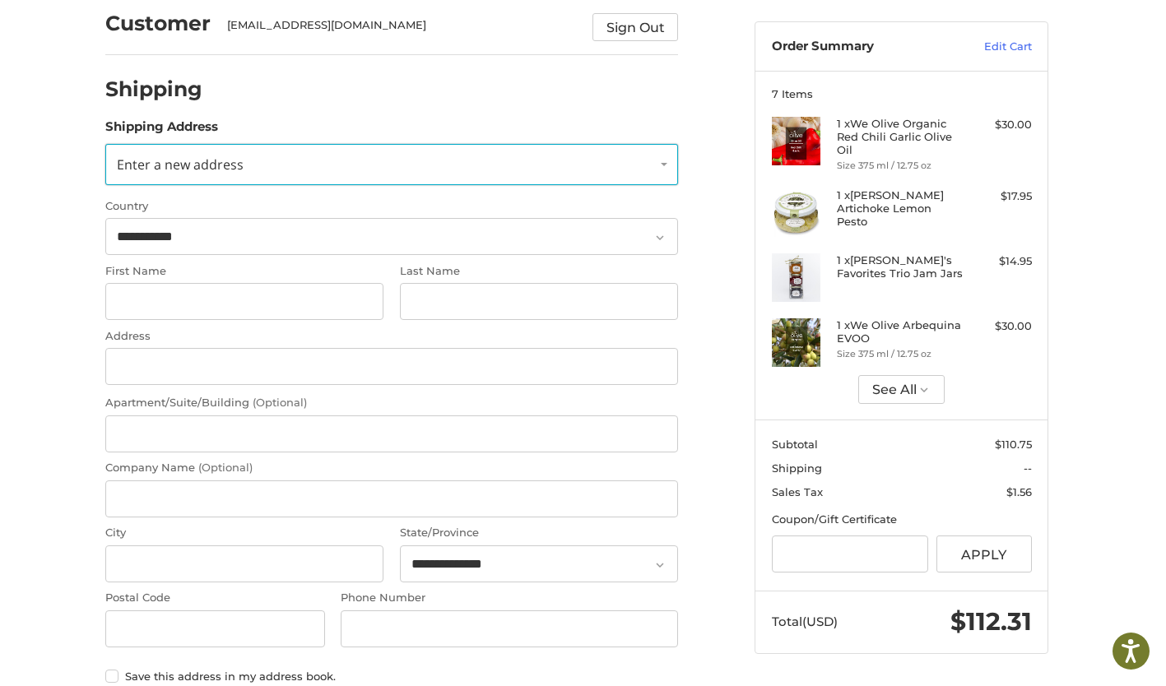
click at [138, 161] on span "Enter a new address" at bounding box center [180, 165] width 127 height 18
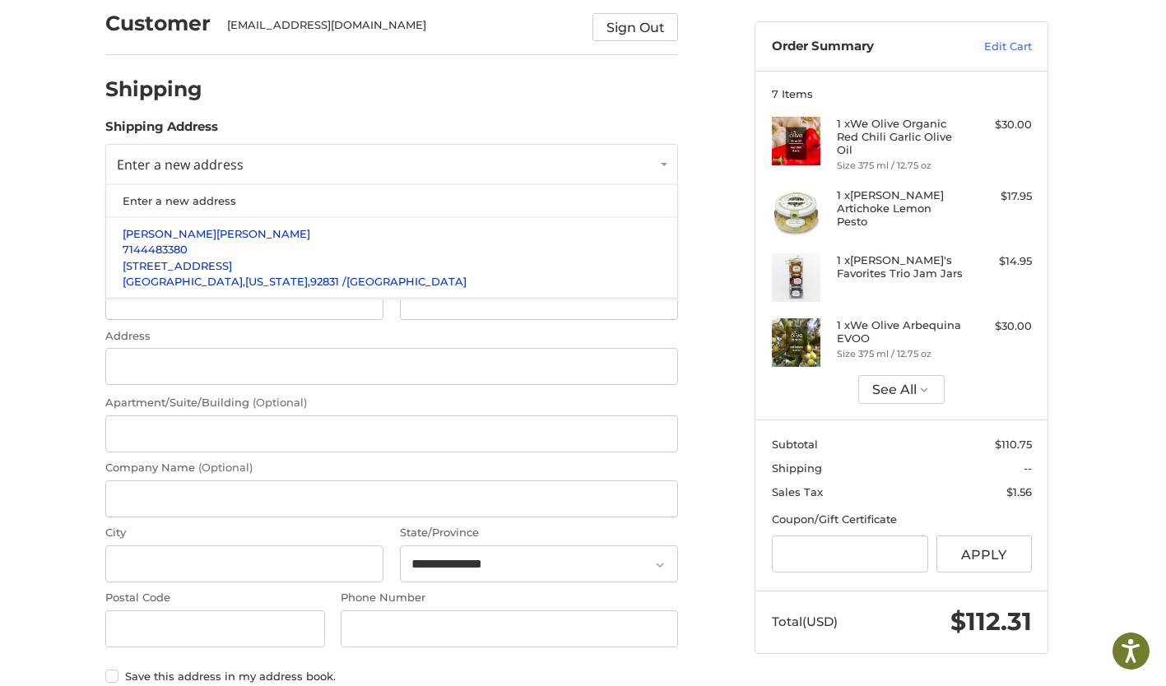
click at [156, 266] on span "[STREET_ADDRESS]" at bounding box center [177, 264] width 109 height 13
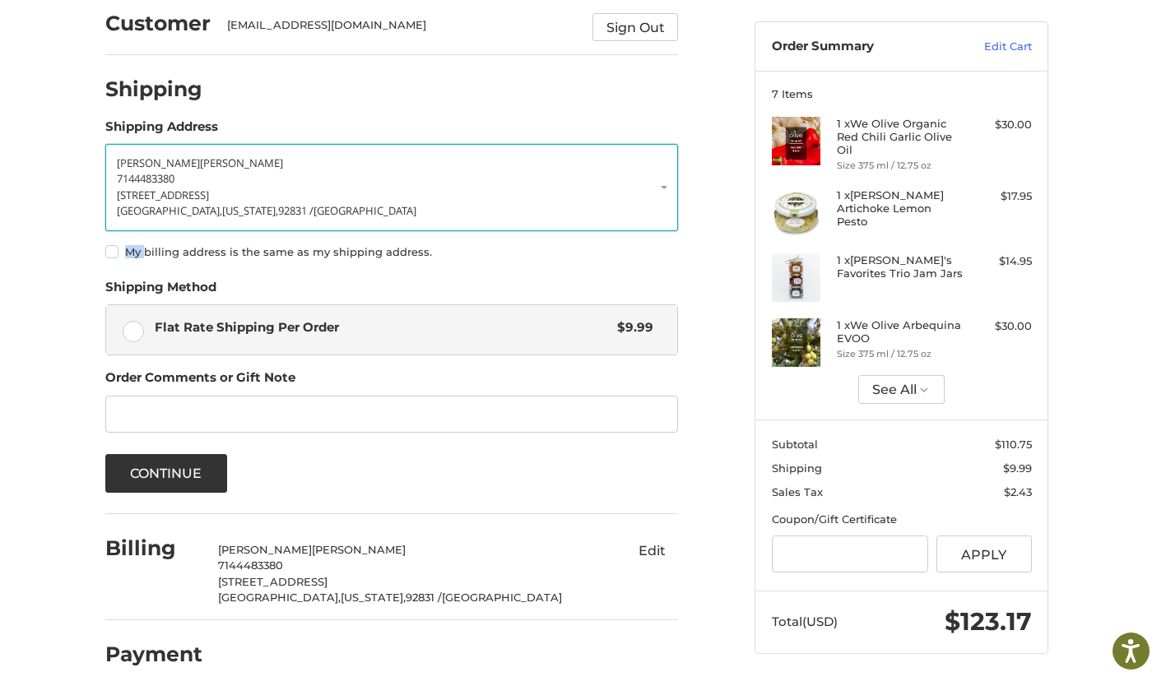
click at [461, 194] on p "[STREET_ADDRESS]" at bounding box center [392, 196] width 550 height 16
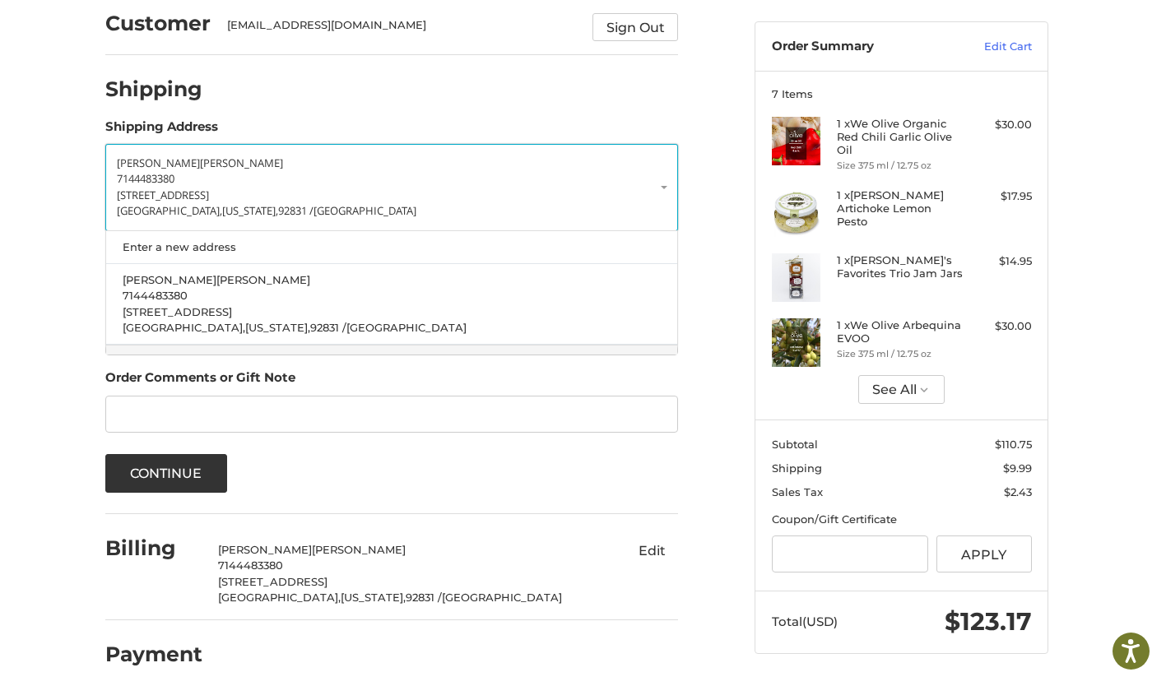
click at [662, 187] on link "[PERSON_NAME] 7144483380 [STREET_ADDRESS][US_STATE]" at bounding box center [391, 187] width 573 height 87
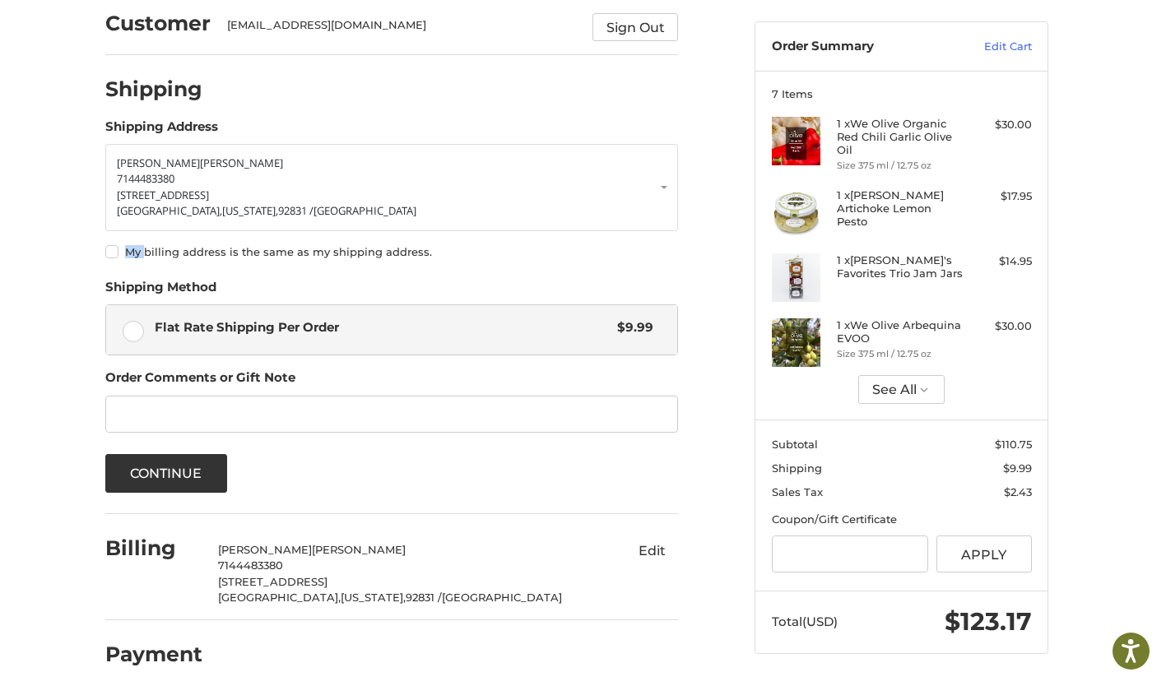
drag, startPoint x: 1029, startPoint y: 12, endPoint x: 716, endPoint y: 111, distance: 328.1
click at [716, 111] on ol "Customer dfm2661@sbcglobal.net Sign Out Please wait Shipping Shipping Address D…" at bounding box center [423, 335] width 637 height 693
click at [552, 102] on div at bounding box center [449, 93] width 460 height 21
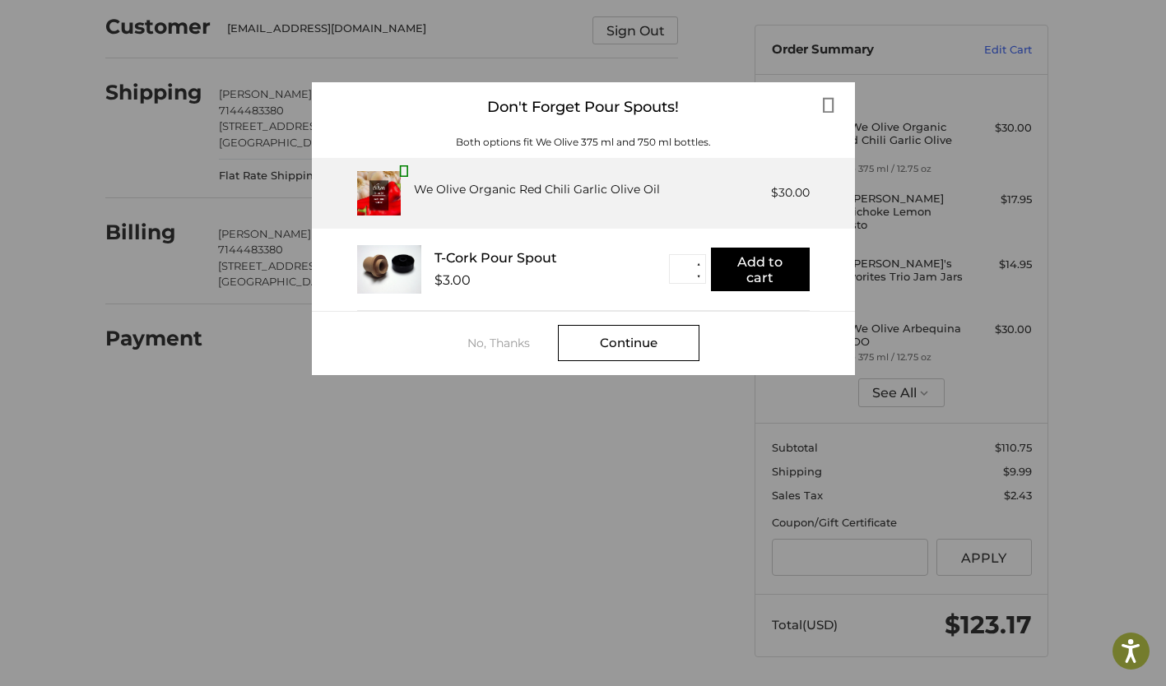
scroll to position [120, 0]
click at [636, 342] on div "Continue" at bounding box center [629, 343] width 142 height 36
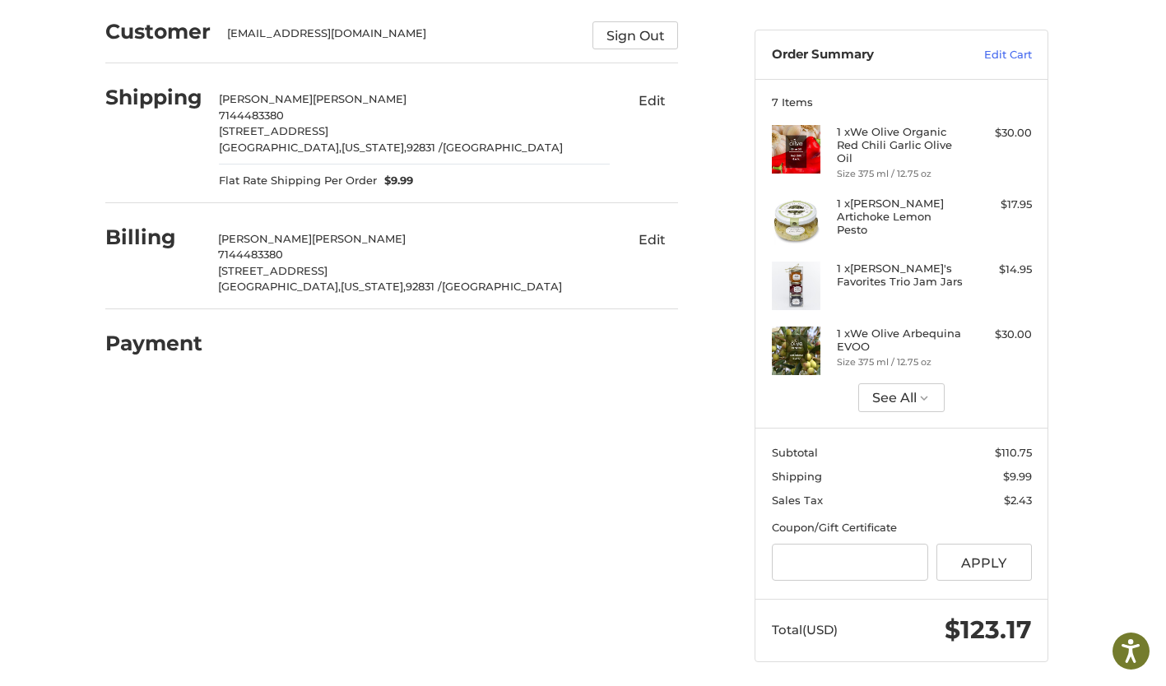
scroll to position [120, 0]
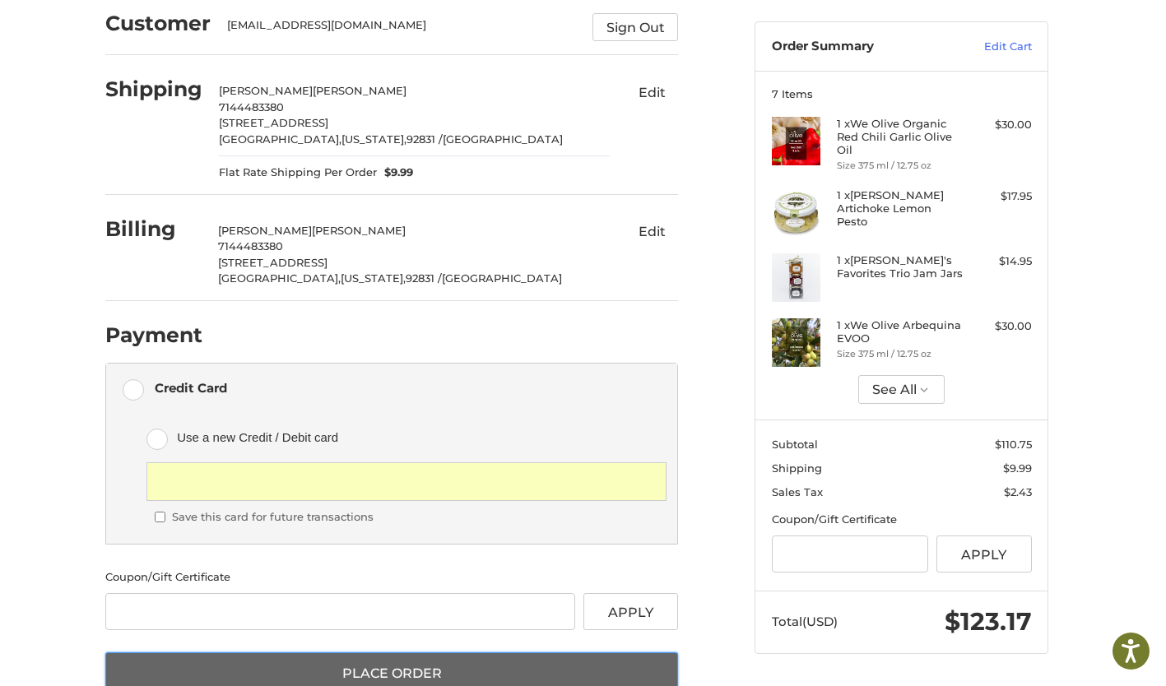
click at [313, 670] on button "Place Order" at bounding box center [391, 674] width 573 height 43
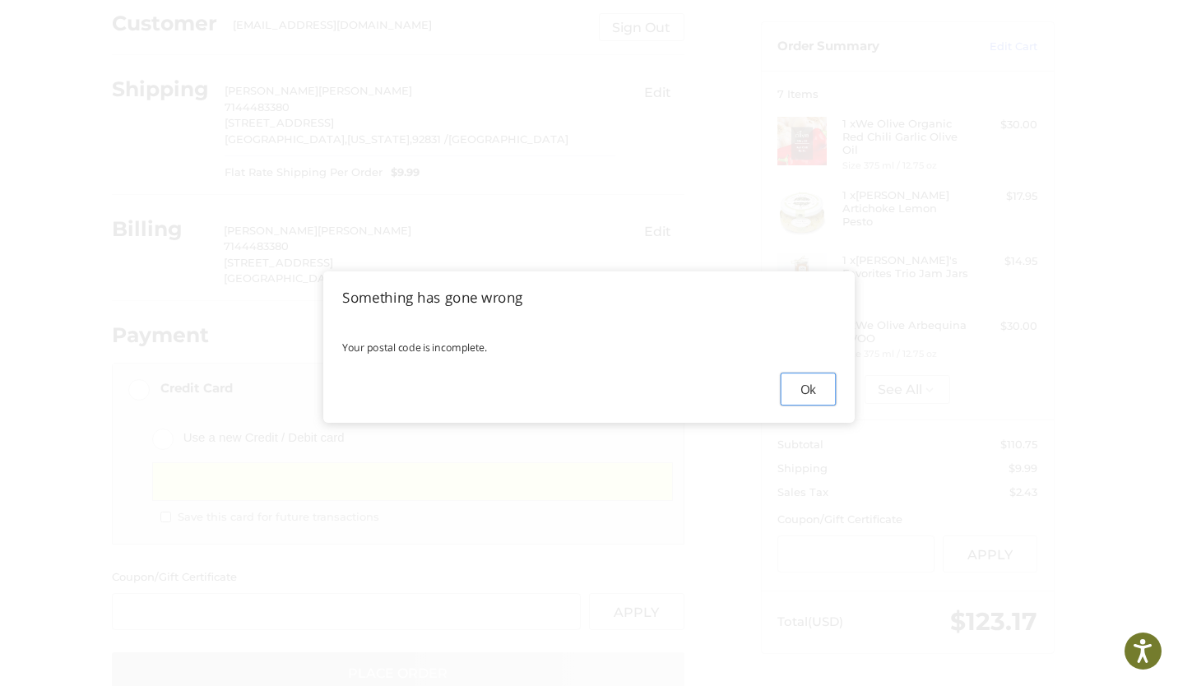
click at [815, 389] on button "Ok" at bounding box center [808, 389] width 55 height 33
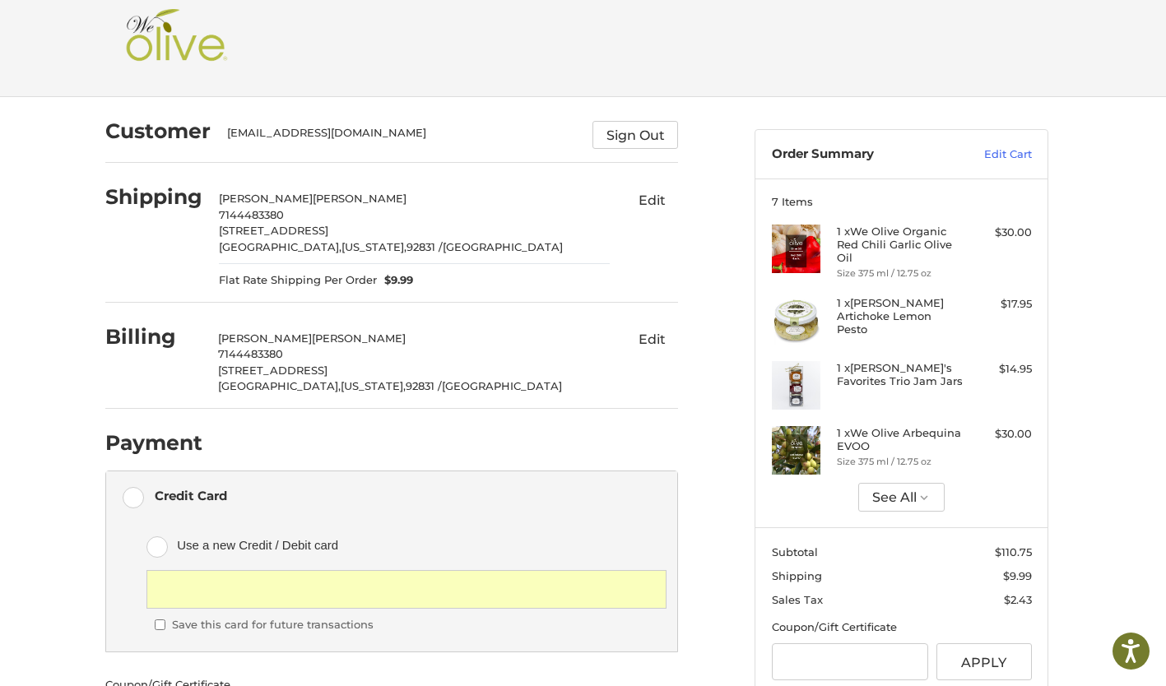
scroll to position [0, 0]
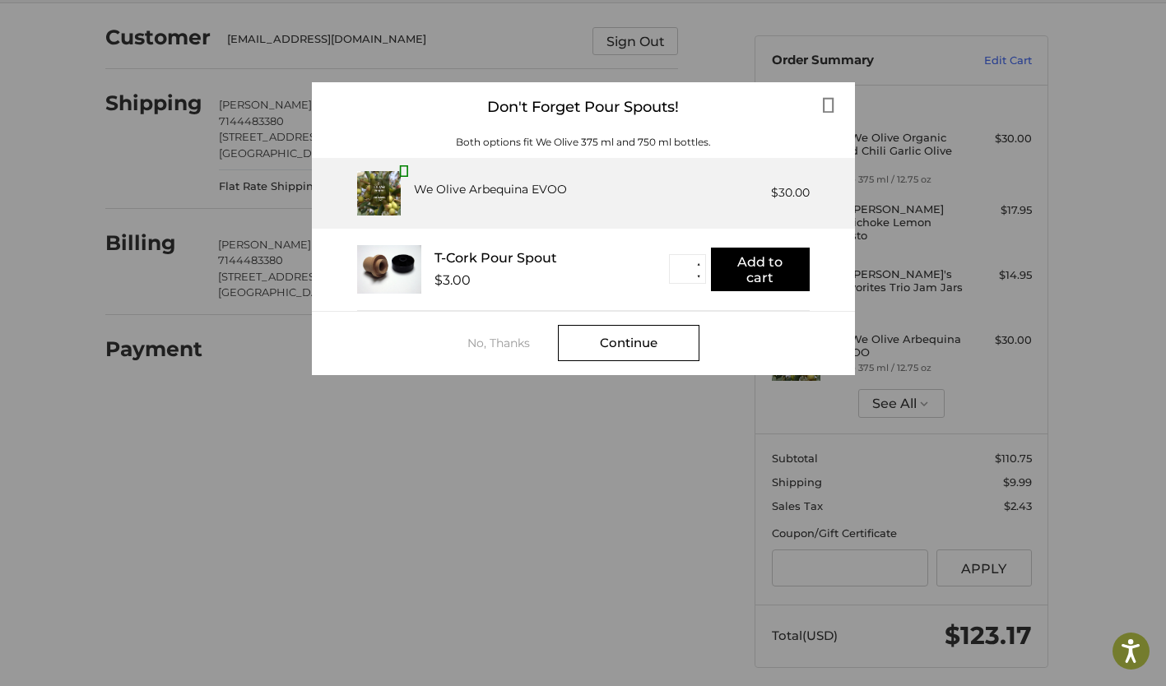
scroll to position [120, 0]
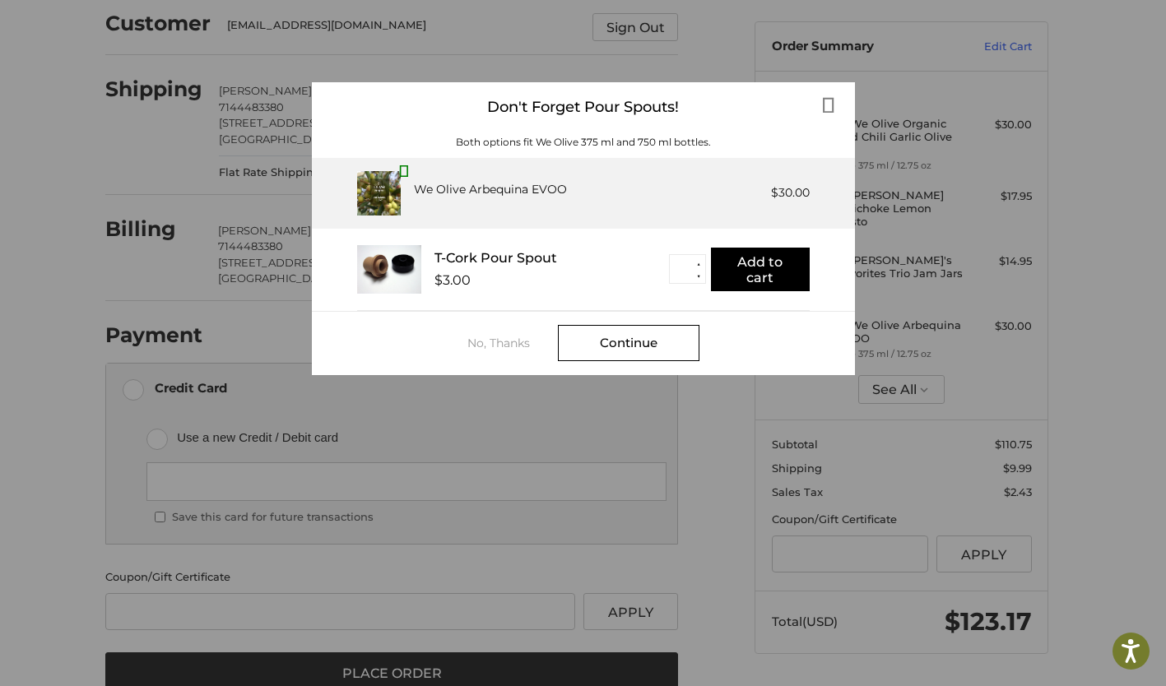
click at [500, 337] on div "No, Thanks" at bounding box center [512, 343] width 91 height 13
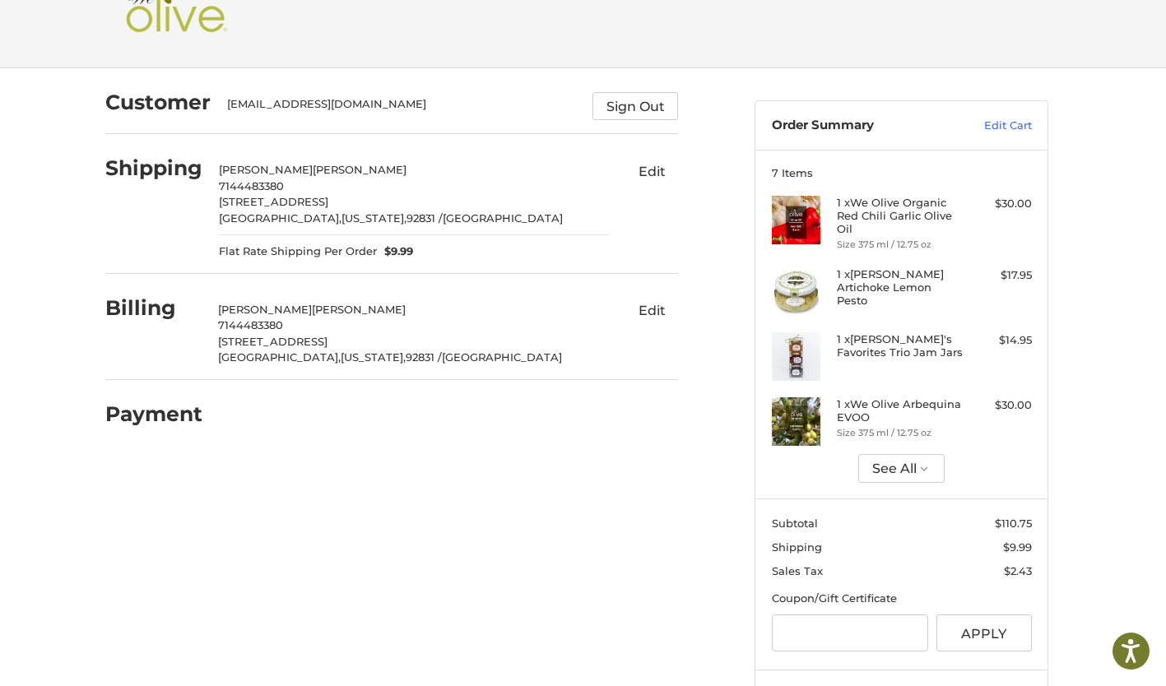
scroll to position [120, 0]
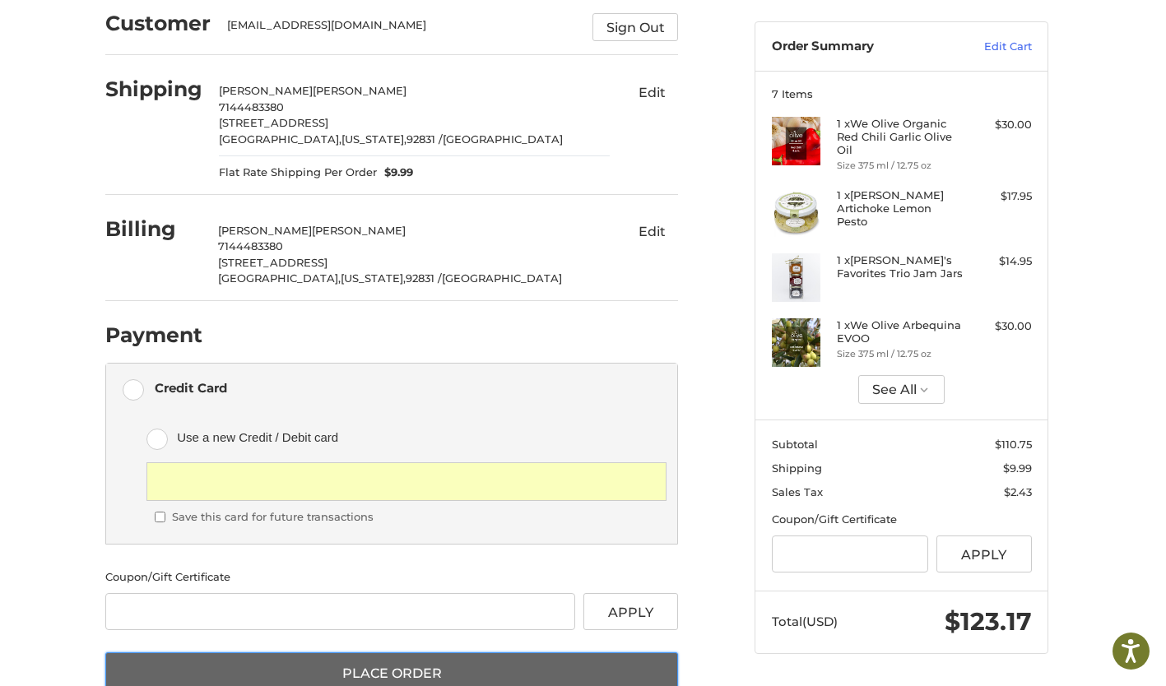
click at [356, 670] on button "Place Order" at bounding box center [391, 674] width 573 height 43
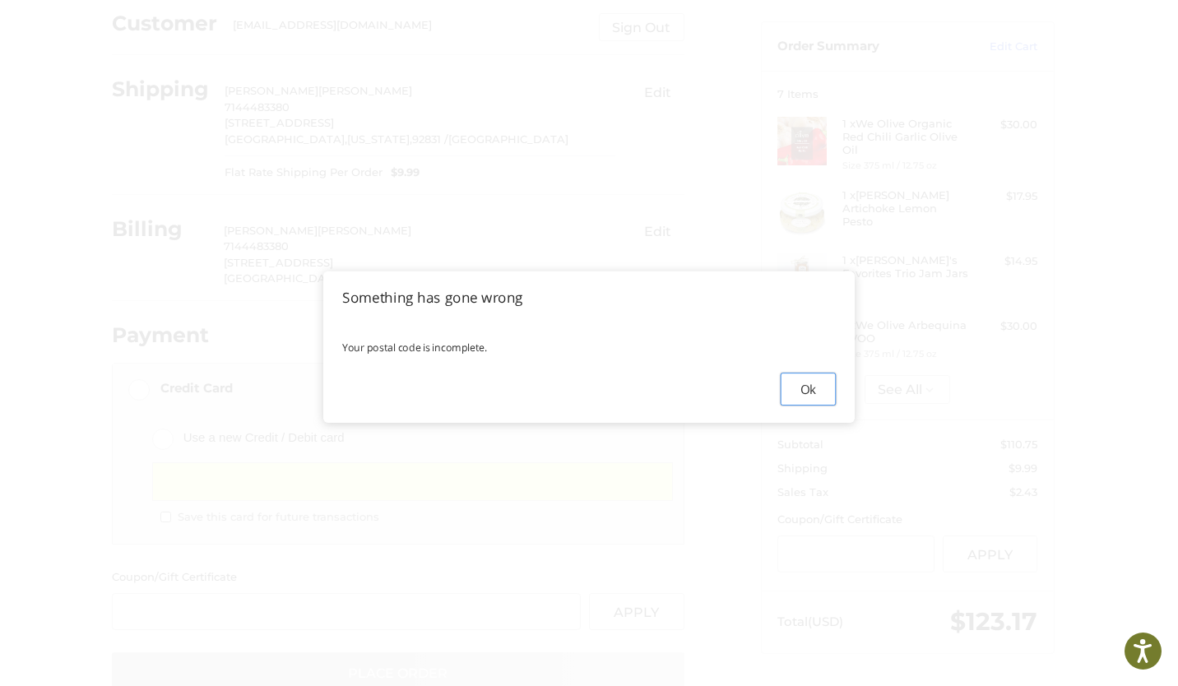
click at [801, 399] on button "Ok" at bounding box center [808, 389] width 55 height 33
